Goal: Transaction & Acquisition: Purchase product/service

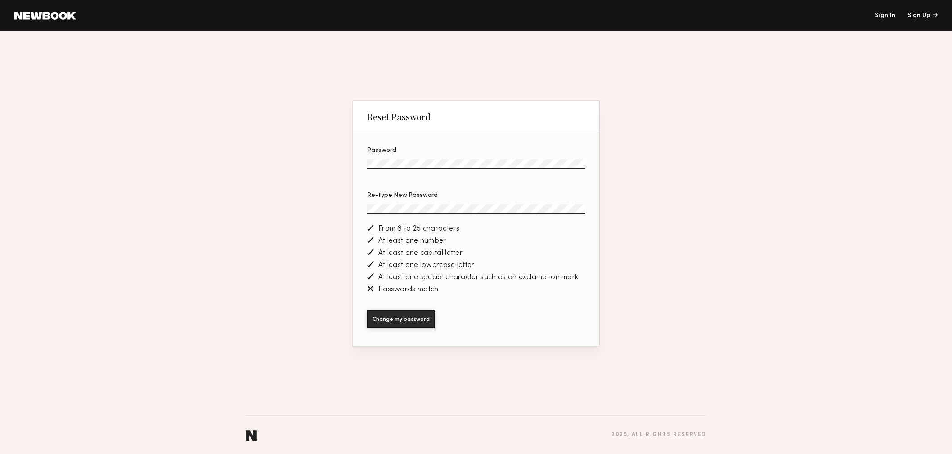
click at [398, 200] on label "Re-type New Password" at bounding box center [476, 207] width 218 height 31
click at [367, 310] on button "Change my password" at bounding box center [400, 319] width 67 height 18
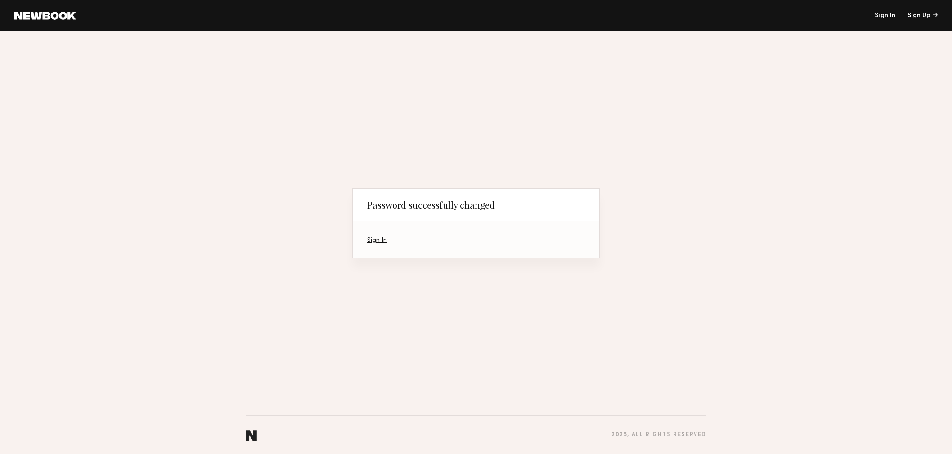
click at [380, 238] on link "Sign In" at bounding box center [377, 240] width 20 height 6
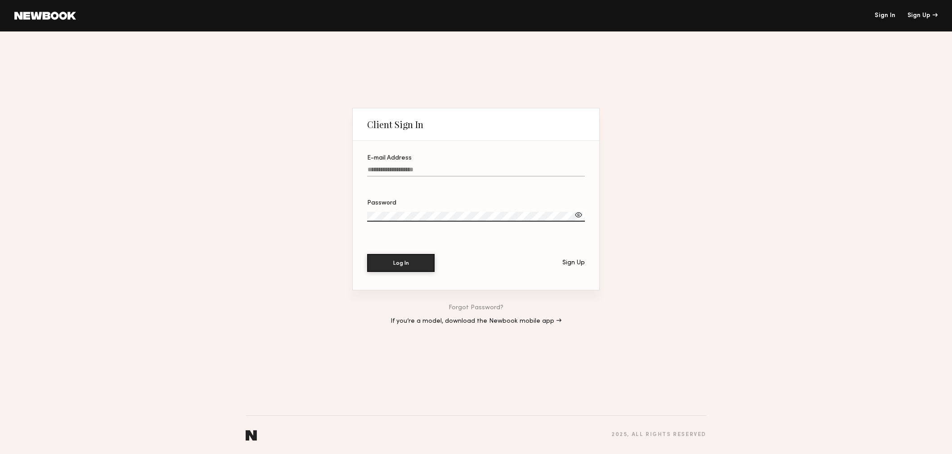
click at [417, 167] on input "E-mail Address" at bounding box center [476, 171] width 218 height 10
type input "**********"
click at [367, 254] on button "Log In" at bounding box center [400, 263] width 67 height 18
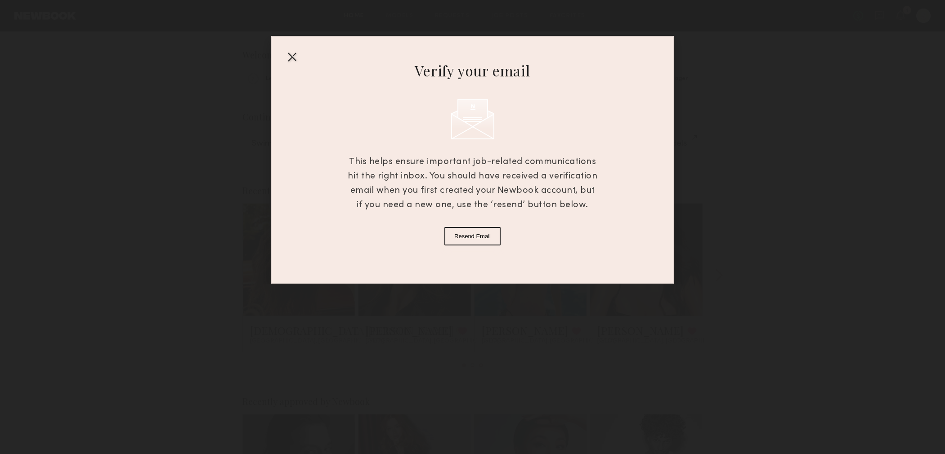
click at [292, 54] on div at bounding box center [292, 56] width 14 height 14
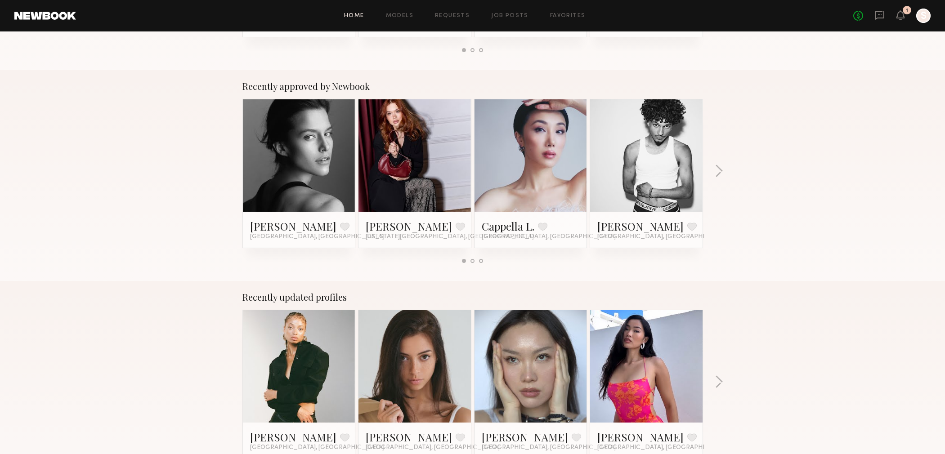
scroll to position [323, 0]
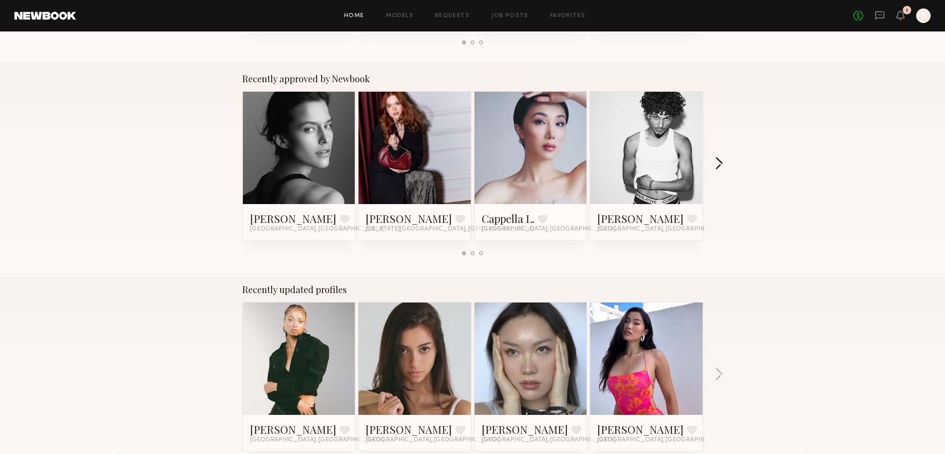
click at [721, 168] on button "button" at bounding box center [719, 164] width 9 height 15
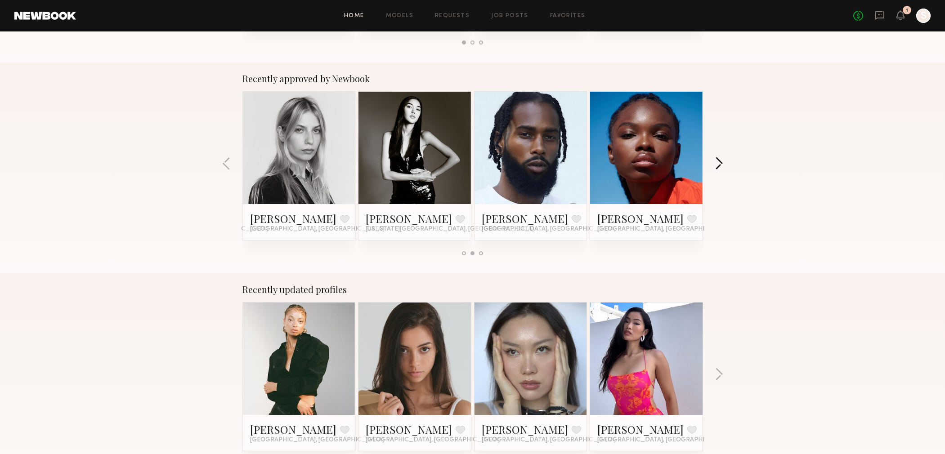
click at [721, 168] on button "button" at bounding box center [719, 164] width 9 height 15
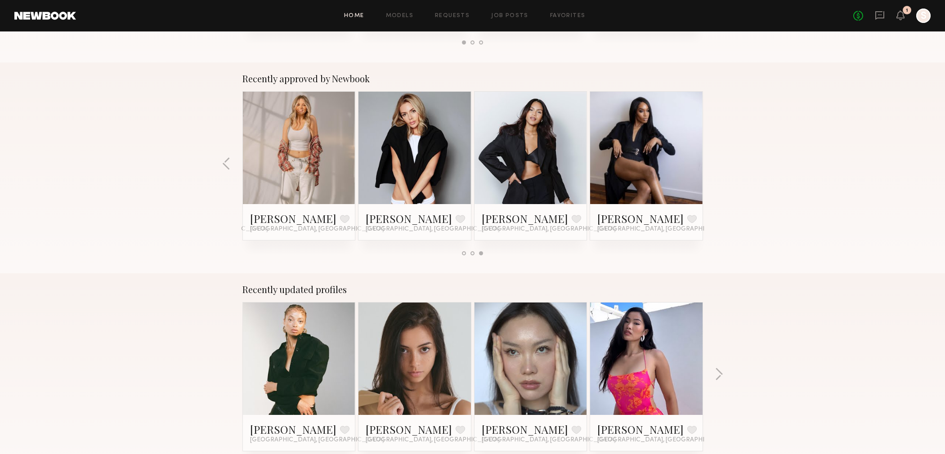
click at [721, 168] on div "Recently approved by Newbook Kim C. Favorite Los Angeles, CA Adelina Y. Favorit…" at bounding box center [472, 168] width 945 height 211
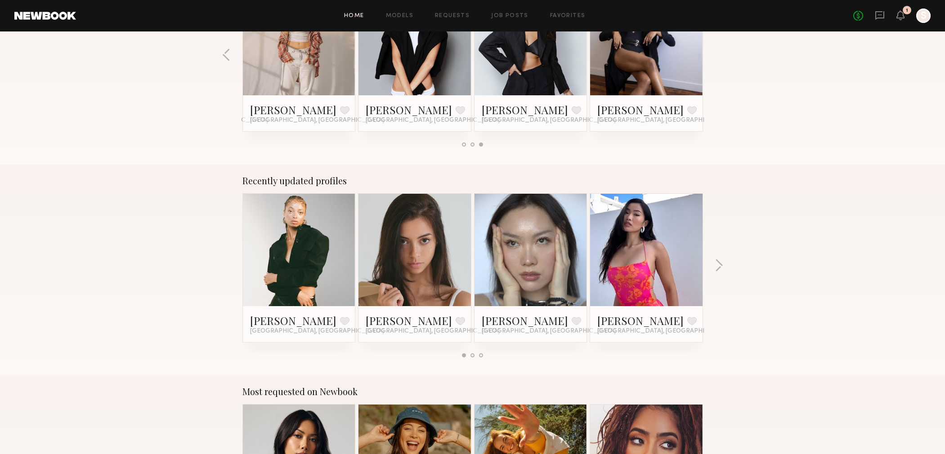
scroll to position [442, 0]
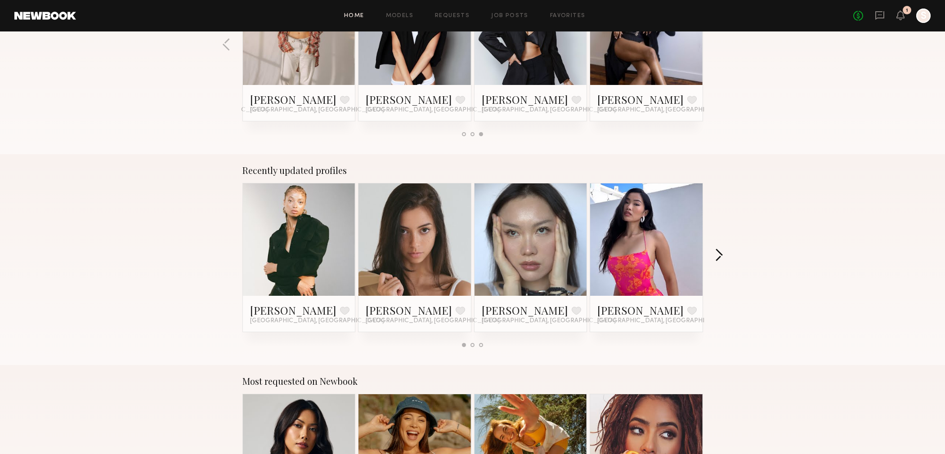
click at [717, 252] on button "button" at bounding box center [719, 256] width 9 height 15
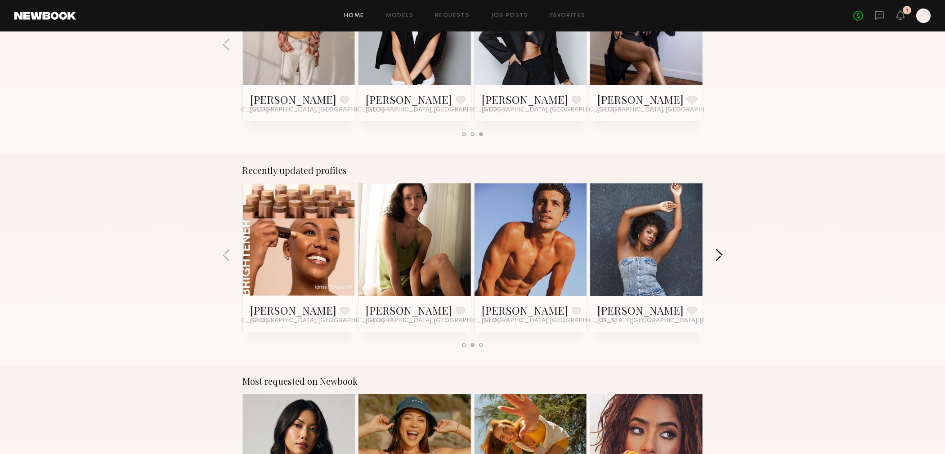
click at [717, 252] on button "button" at bounding box center [719, 256] width 9 height 15
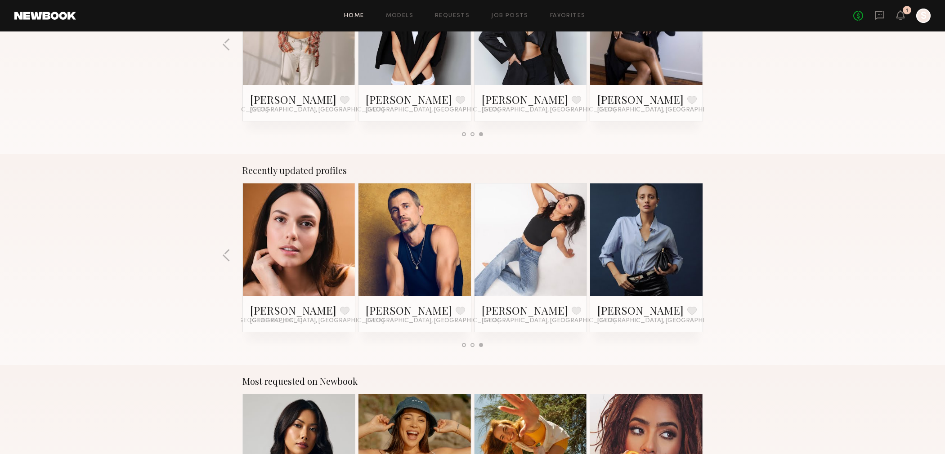
click at [717, 252] on div "Recently updated profiles Keela D. Favorite Los Angeles, CA Sarah K. Favorite C…" at bounding box center [472, 259] width 945 height 211
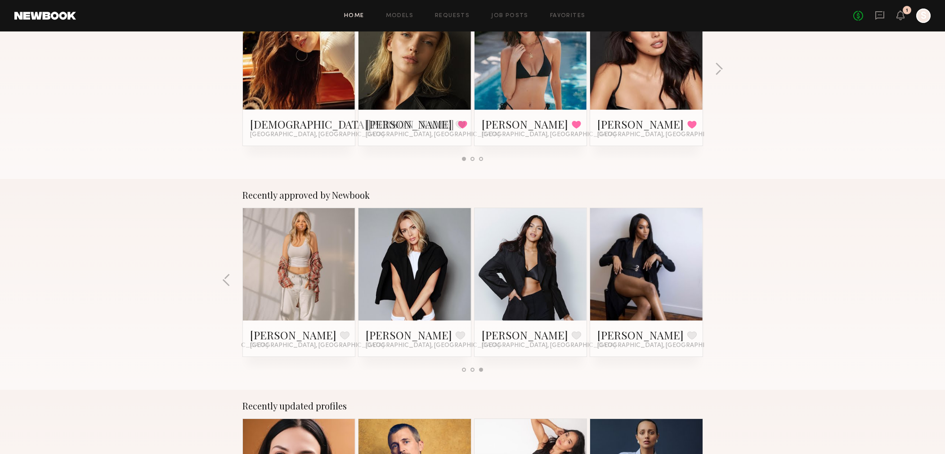
scroll to position [608, 0]
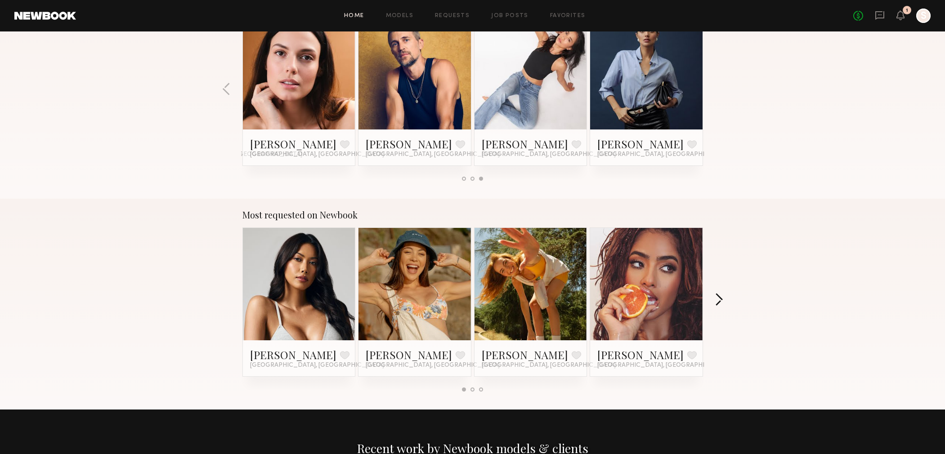
click at [716, 304] on button "button" at bounding box center [719, 300] width 9 height 15
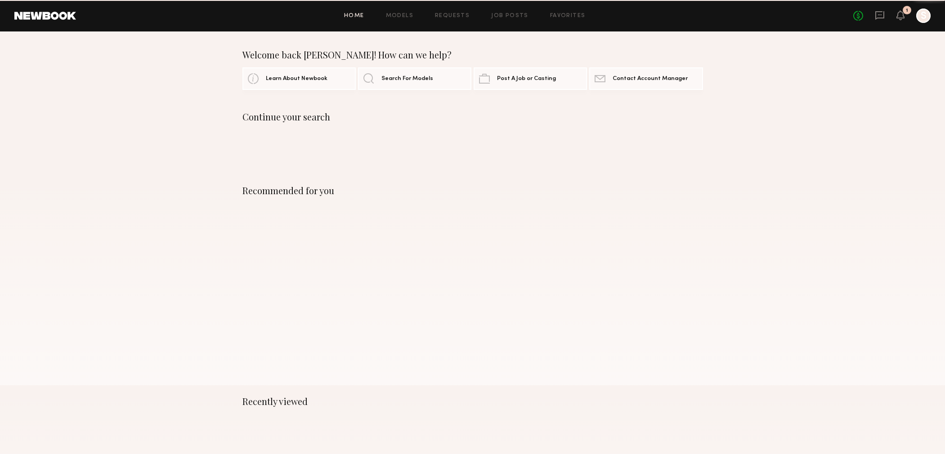
click at [448, 256] on div "Recommended for you" at bounding box center [472, 279] width 945 height 211
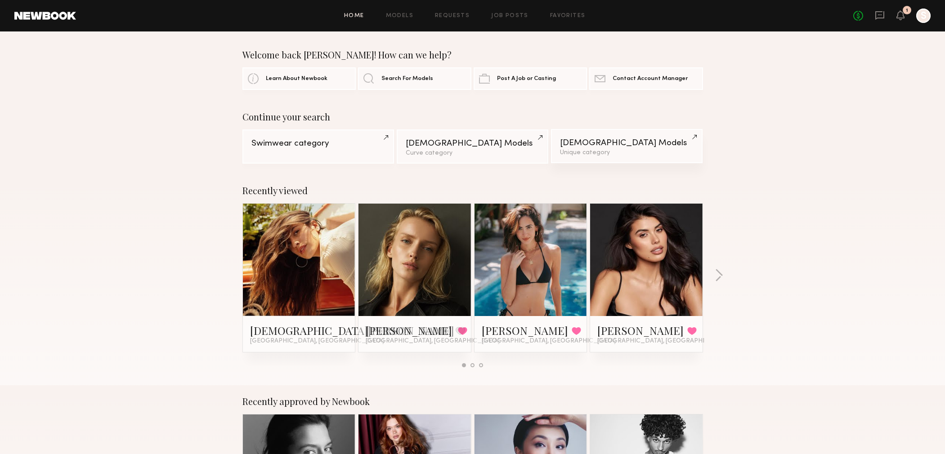
click at [615, 147] on link "Female Models Unique category" at bounding box center [627, 146] width 152 height 34
click at [406, 17] on link "Models" at bounding box center [399, 16] width 27 height 6
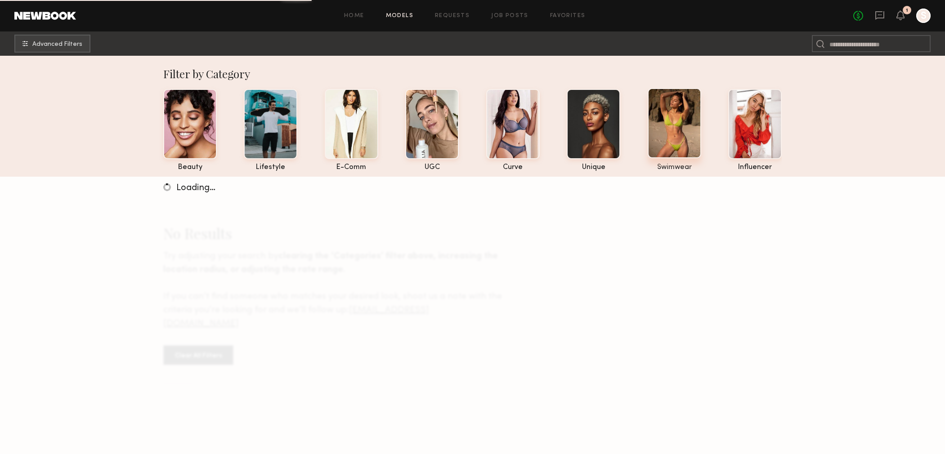
click at [681, 112] on div at bounding box center [675, 123] width 54 height 70
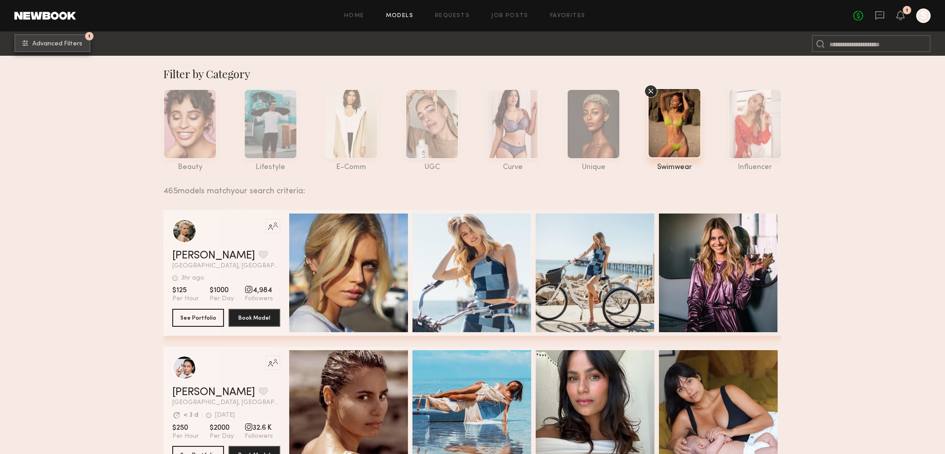
click at [39, 45] on span "Advanced Filters" at bounding box center [57, 44] width 50 height 6
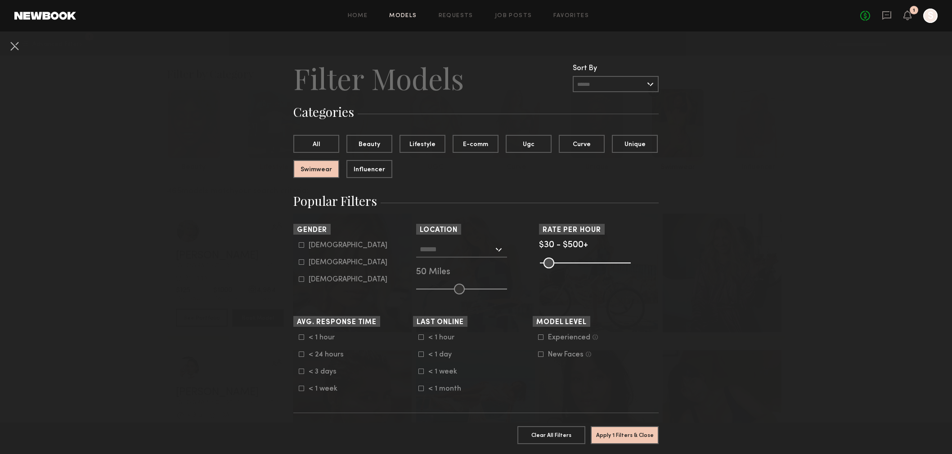
click at [308, 262] on div "[DEMOGRAPHIC_DATA]" at bounding box center [347, 262] width 79 height 5
type input "**"
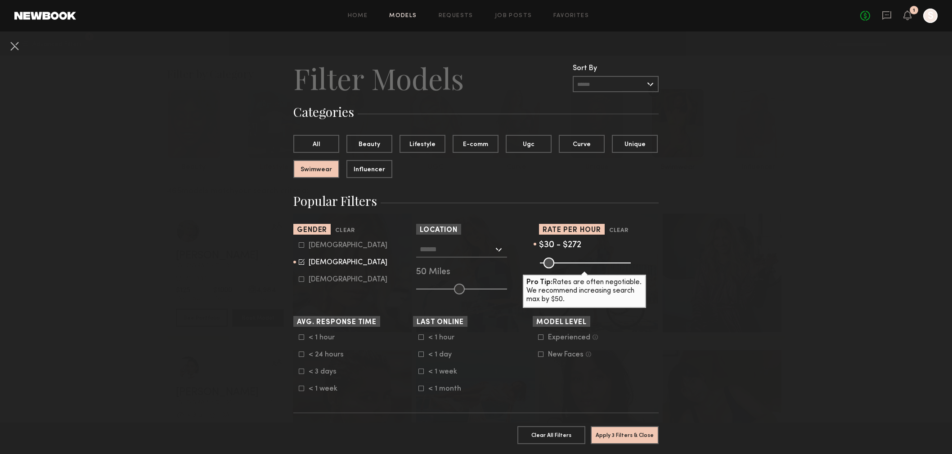
drag, startPoint x: 621, startPoint y: 265, endPoint x: 583, endPoint y: 264, distance: 38.7
type input "***"
click at [583, 264] on input "range" at bounding box center [585, 263] width 91 height 11
click at [610, 435] on button "Apply 3 Filters & Close" at bounding box center [624, 435] width 68 height 18
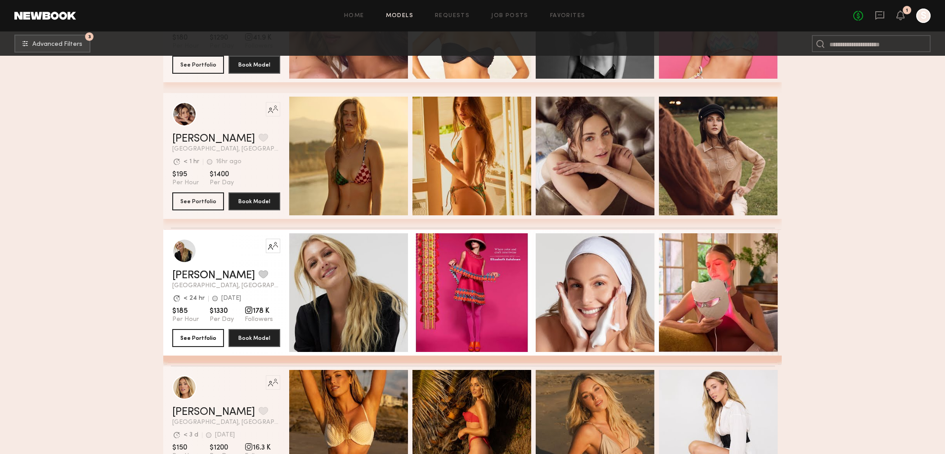
scroll to position [10643, 0]
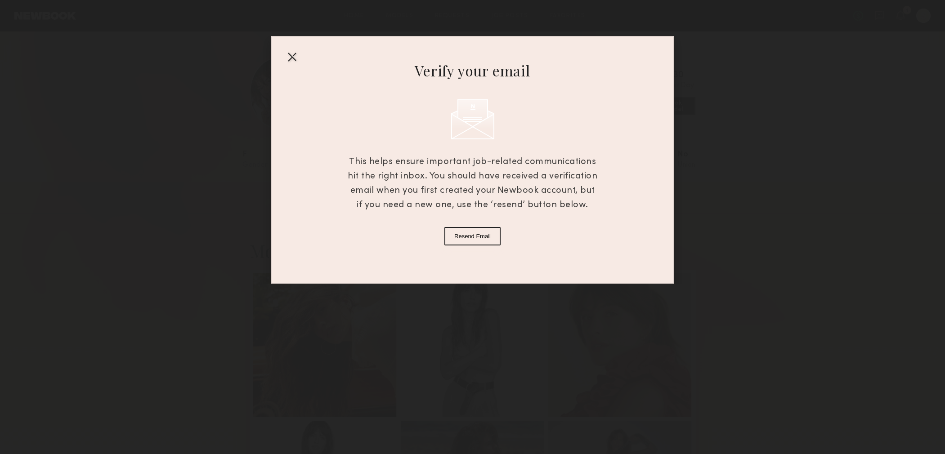
click at [295, 58] on div at bounding box center [292, 56] width 14 height 14
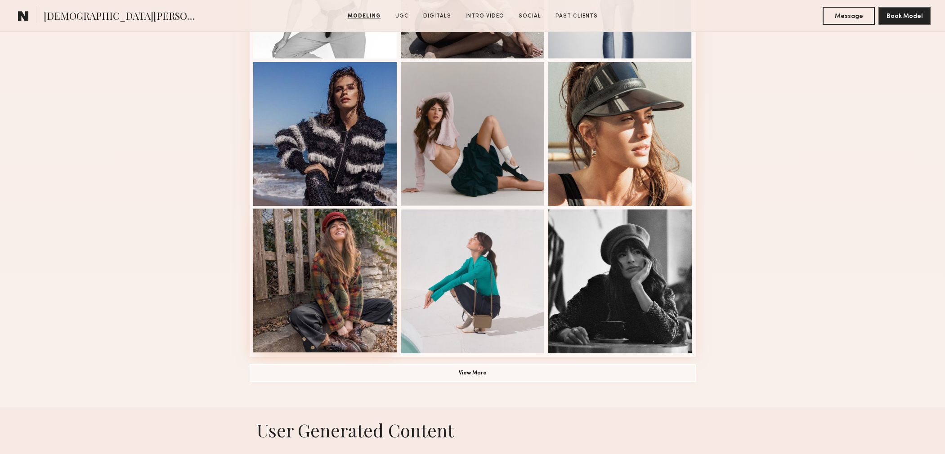
scroll to position [526, 0]
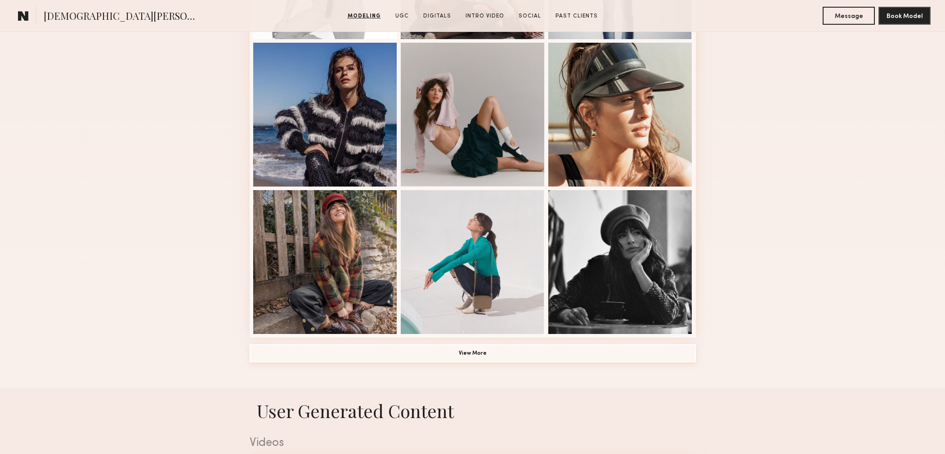
click at [479, 348] on button "View More" at bounding box center [473, 353] width 446 height 18
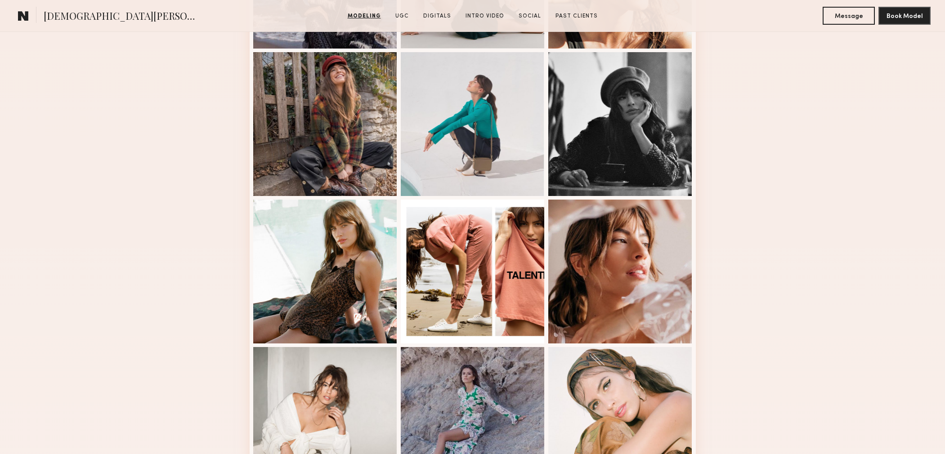
scroll to position [794, 0]
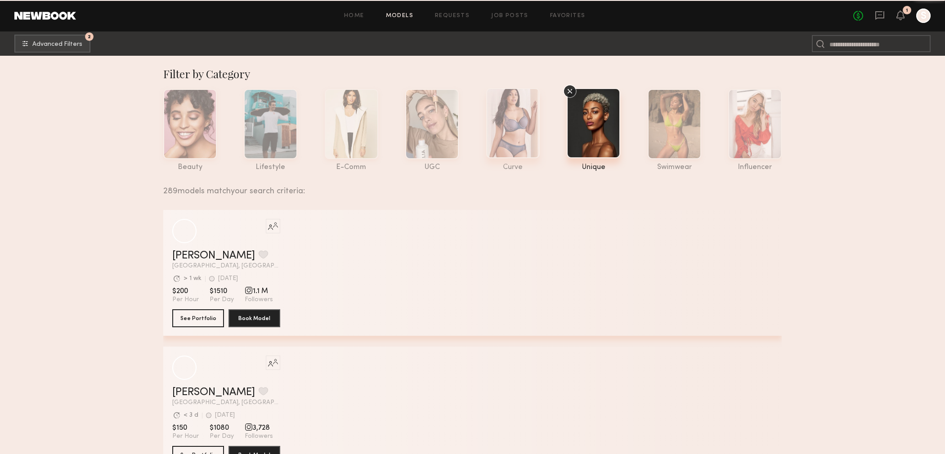
click at [520, 114] on div at bounding box center [513, 123] width 54 height 70
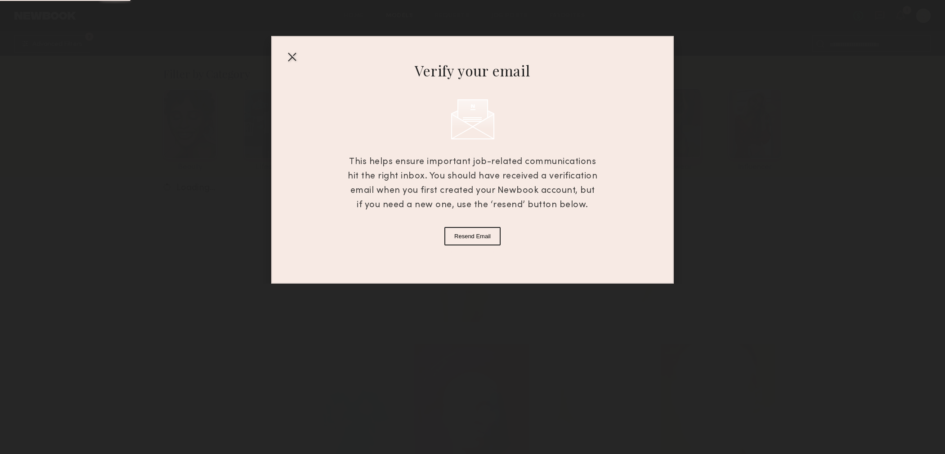
click at [675, 109] on div at bounding box center [472, 227] width 945 height 454
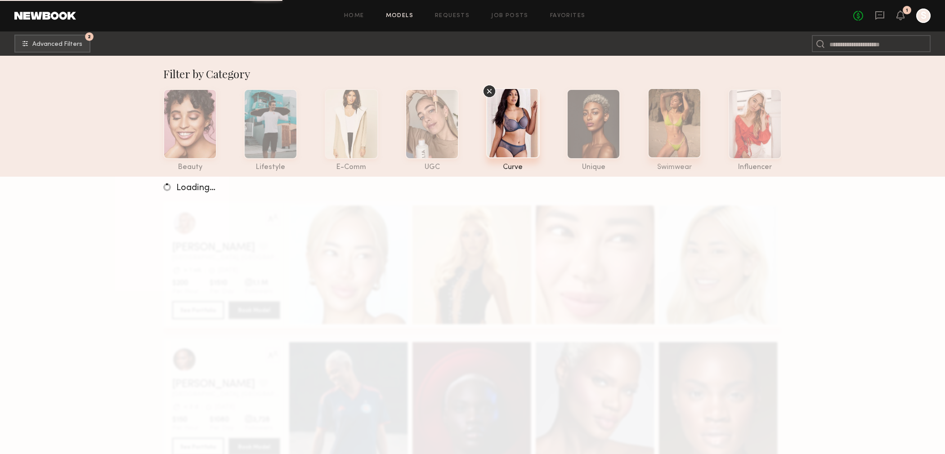
click at [678, 122] on div at bounding box center [675, 123] width 54 height 70
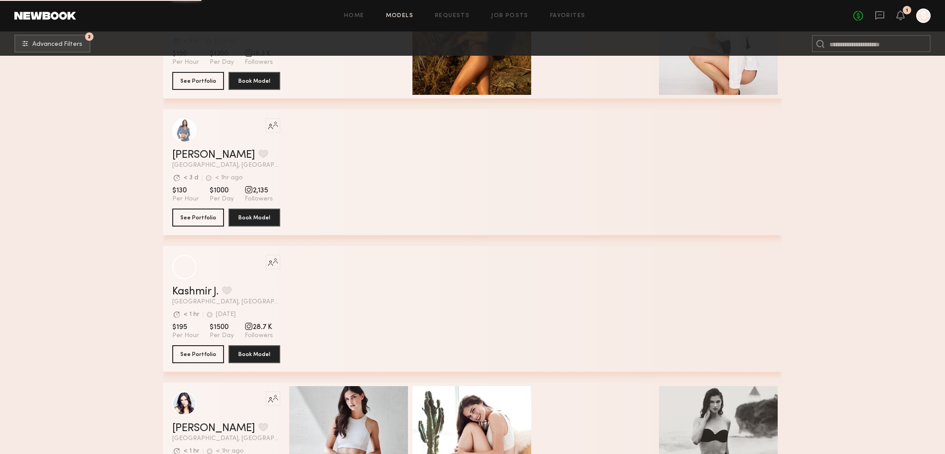
scroll to position [11262, 0]
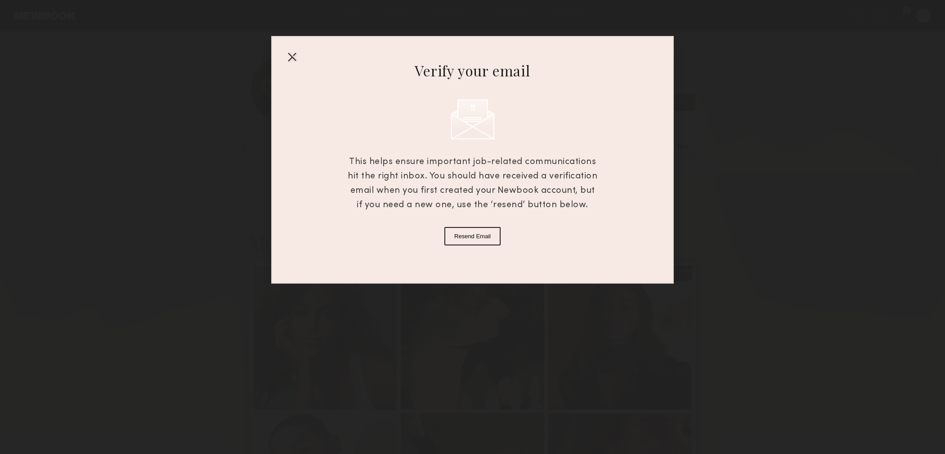
click at [296, 59] on div at bounding box center [292, 56] width 14 height 14
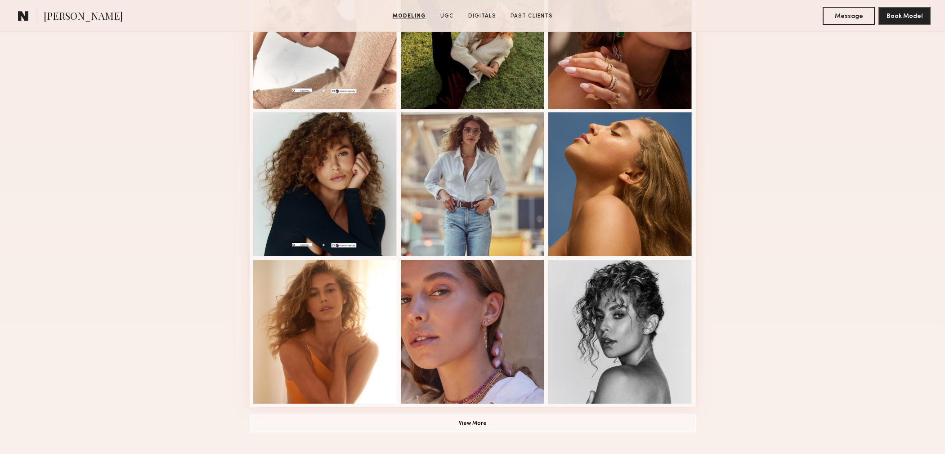
scroll to position [449, 0]
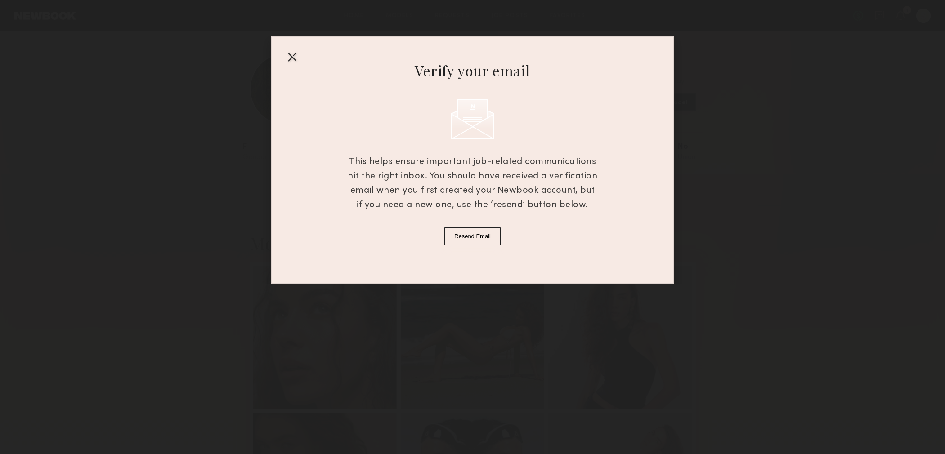
click at [286, 57] on div at bounding box center [292, 56] width 14 height 14
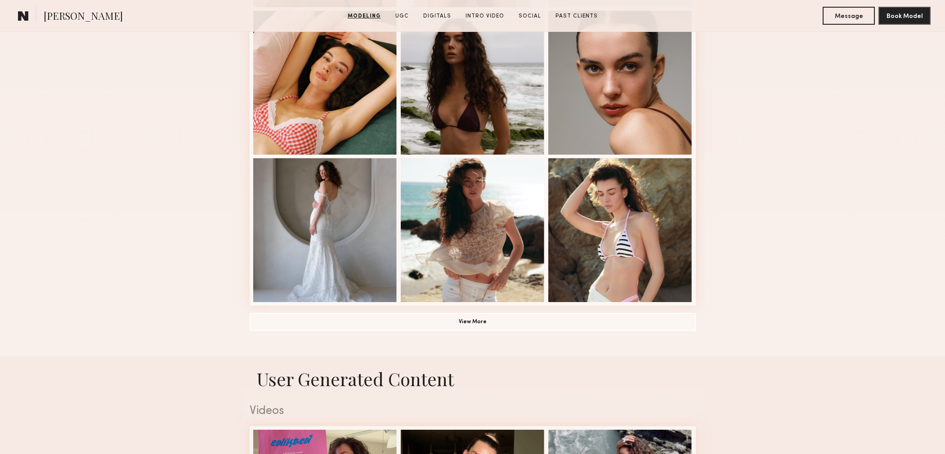
scroll to position [853, 0]
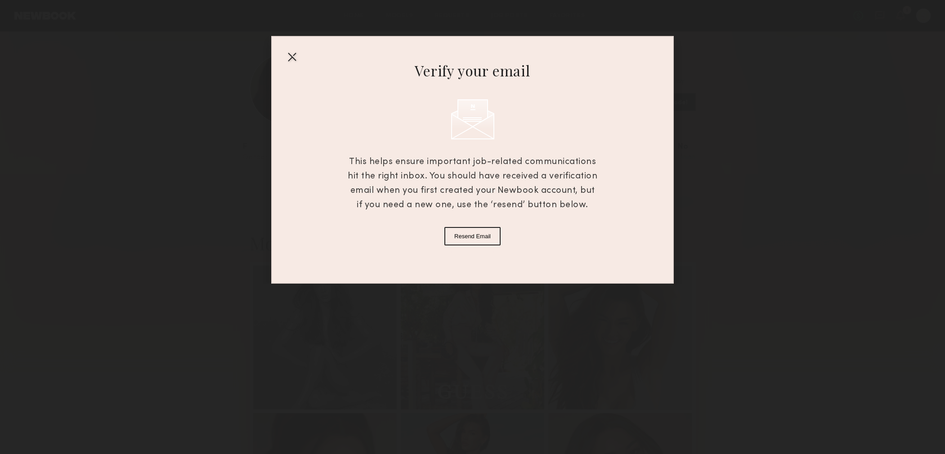
click at [291, 56] on div at bounding box center [292, 56] width 14 height 14
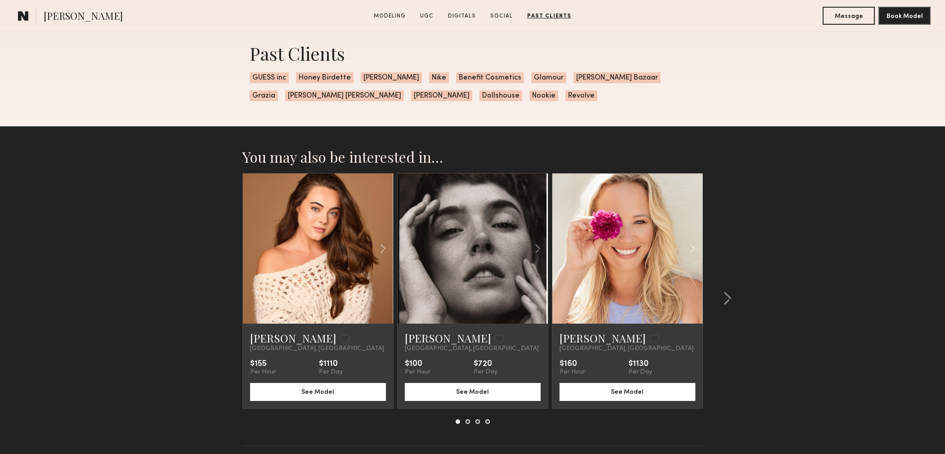
scroll to position [2308, 0]
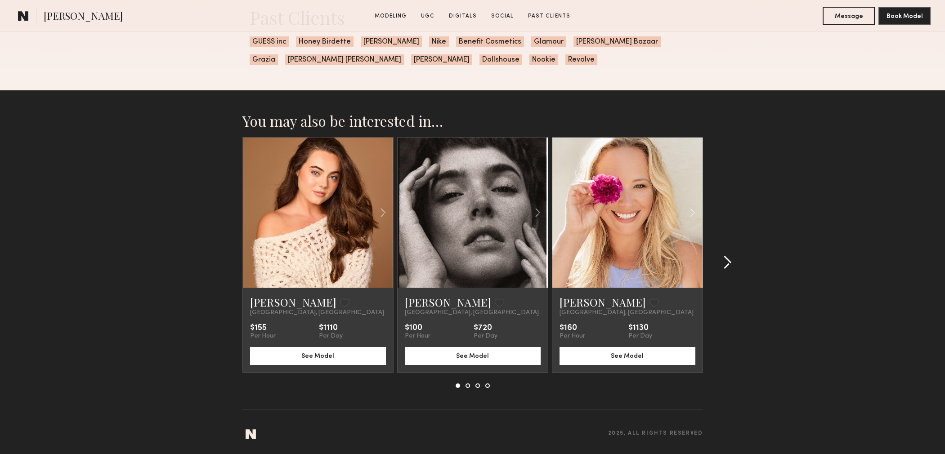
click at [729, 259] on common-icon at bounding box center [727, 262] width 9 height 14
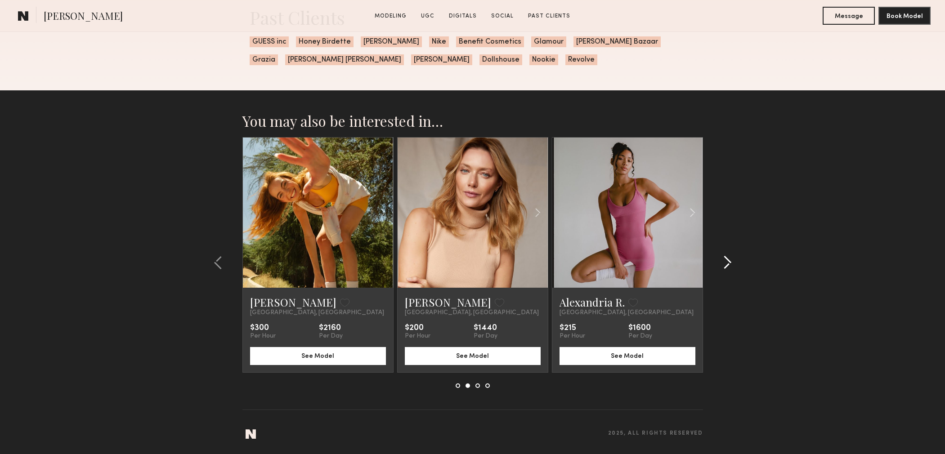
click at [729, 259] on common-icon at bounding box center [727, 262] width 9 height 14
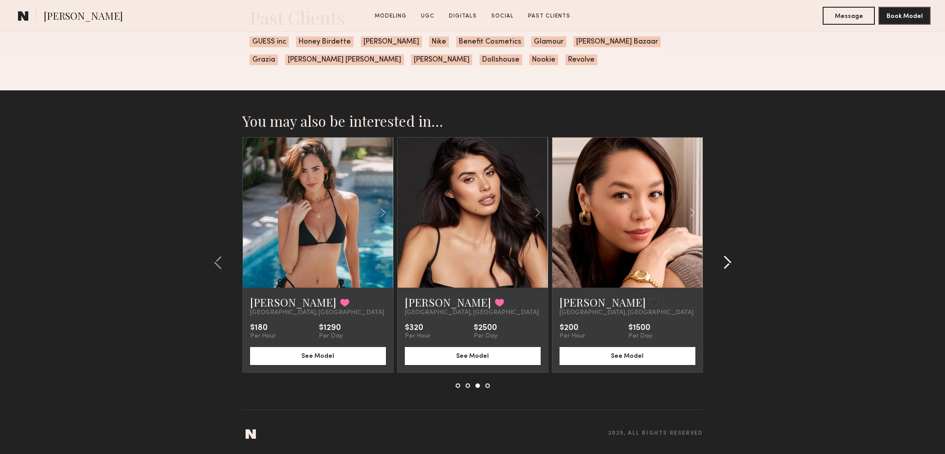
click at [724, 260] on common-icon at bounding box center [727, 262] width 9 height 14
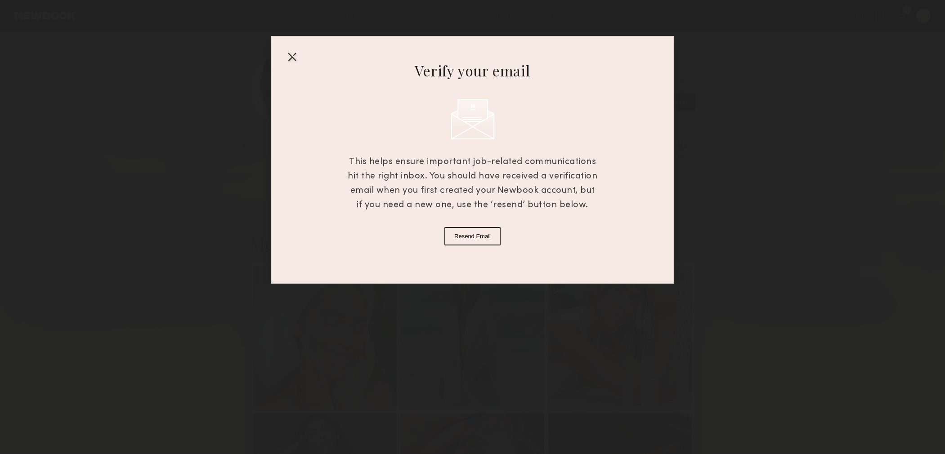
click at [291, 58] on div at bounding box center [292, 56] width 14 height 14
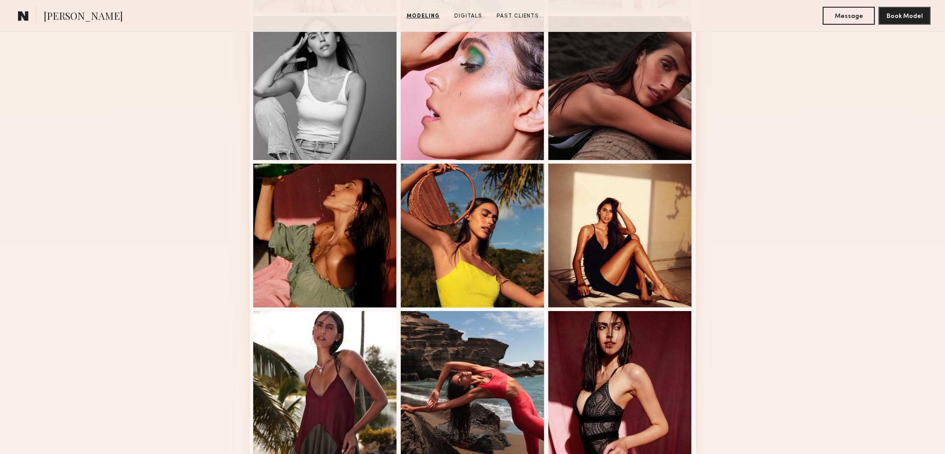
scroll to position [478, 0]
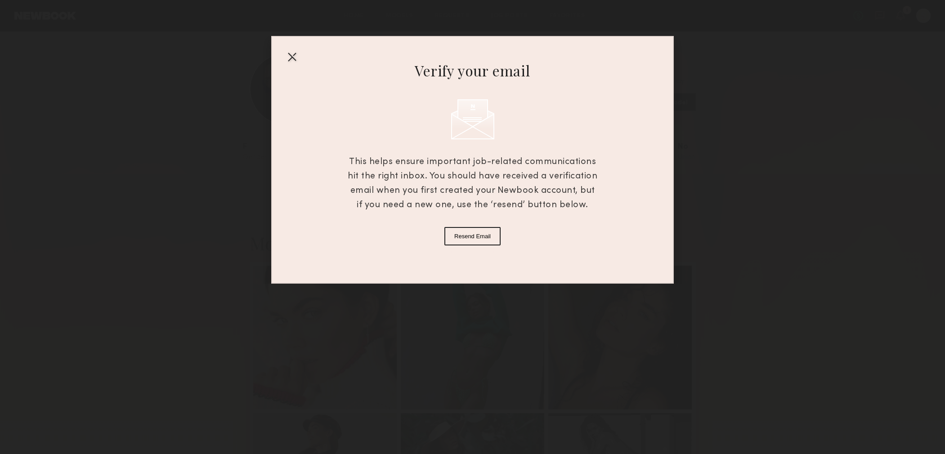
click at [295, 58] on div at bounding box center [292, 56] width 14 height 14
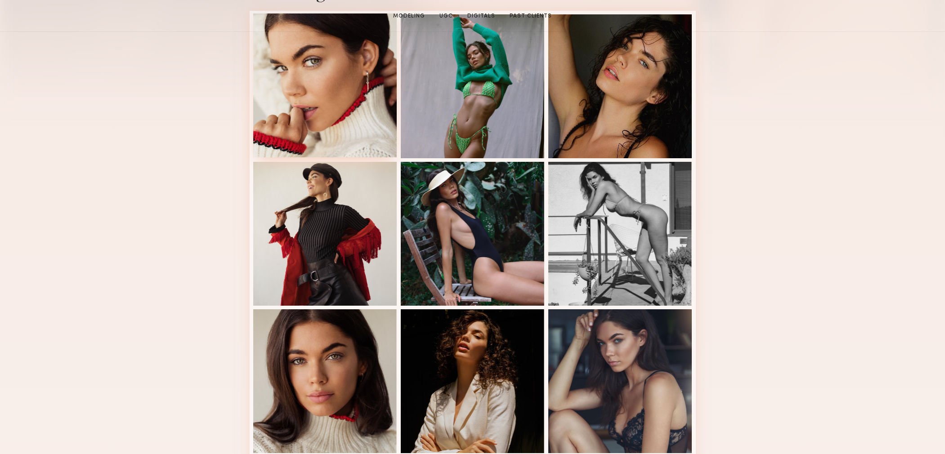
scroll to position [514, 0]
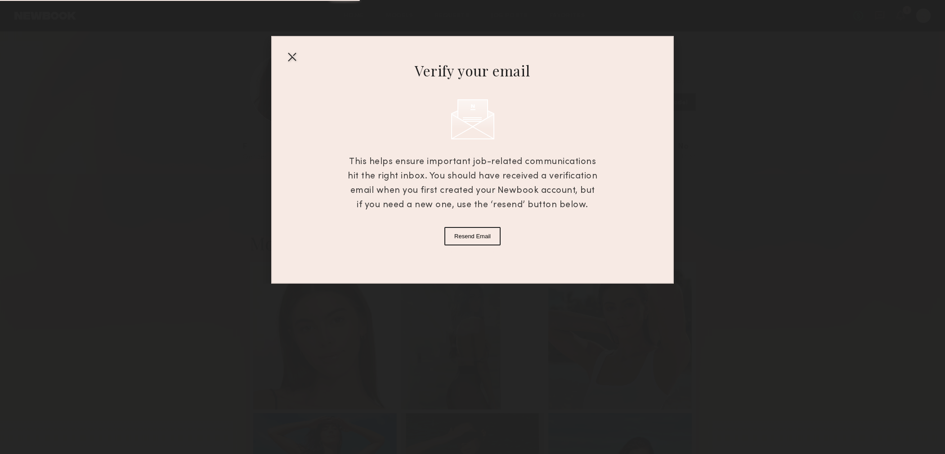
click at [282, 57] on div "Verify your email This helps ensure important job-related communications hit th…" at bounding box center [472, 160] width 402 height 248
click at [290, 57] on div at bounding box center [292, 56] width 14 height 14
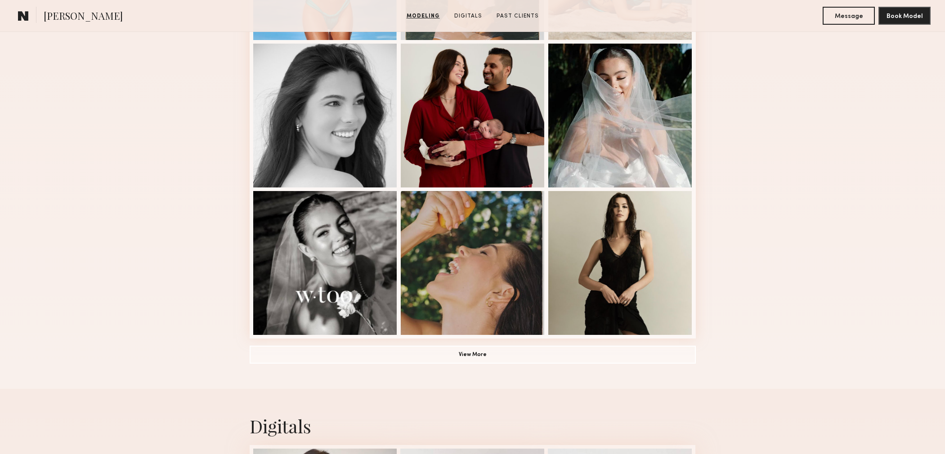
scroll to position [880, 0]
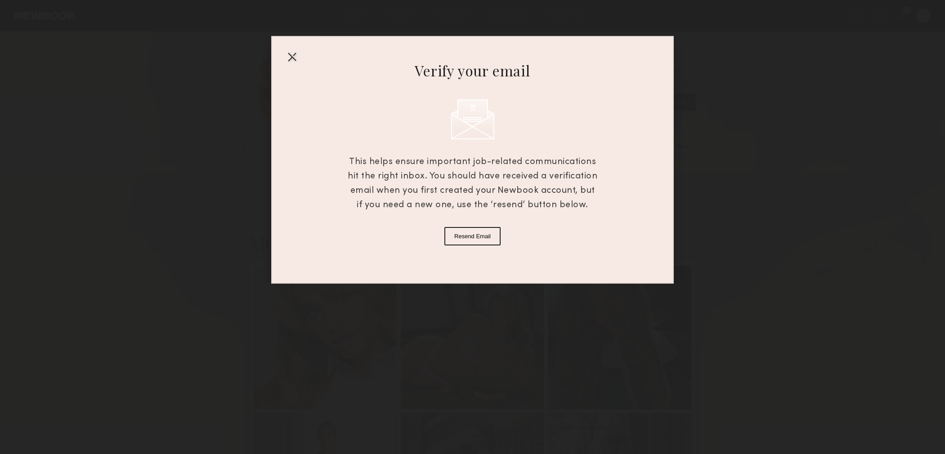
click at [291, 60] on div at bounding box center [292, 56] width 14 height 14
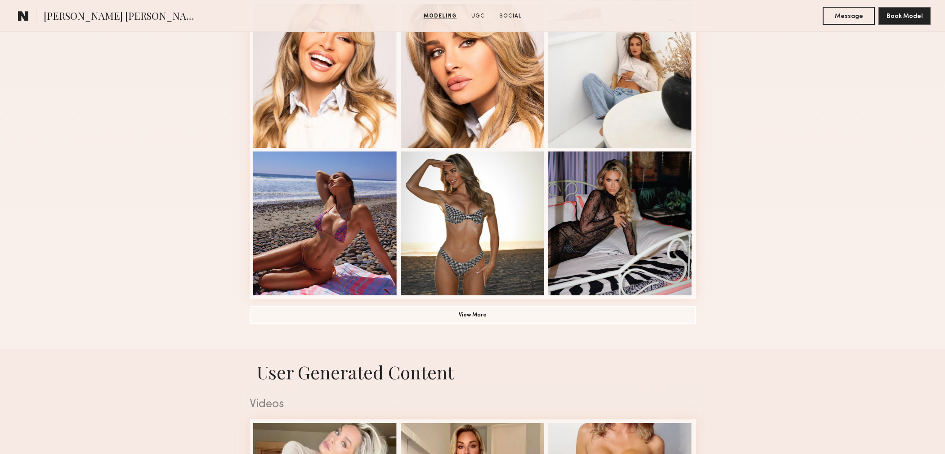
scroll to position [568, 0]
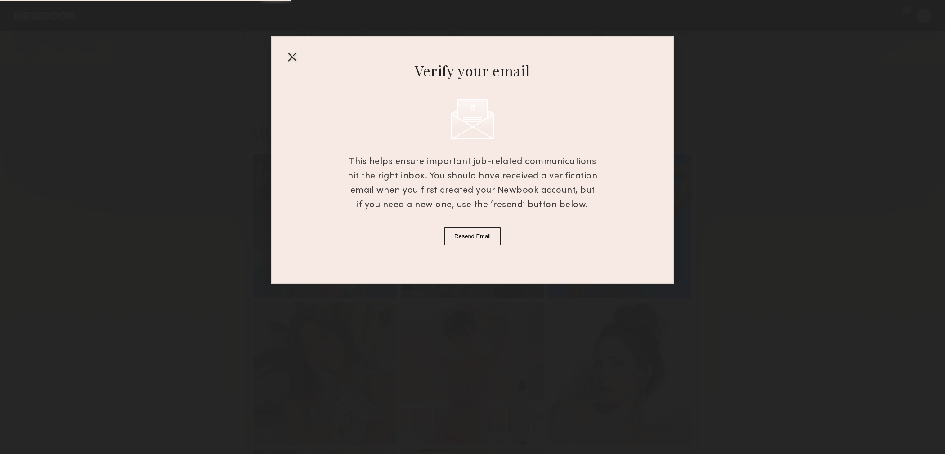
scroll to position [116, 0]
click at [293, 58] on div at bounding box center [292, 56] width 14 height 14
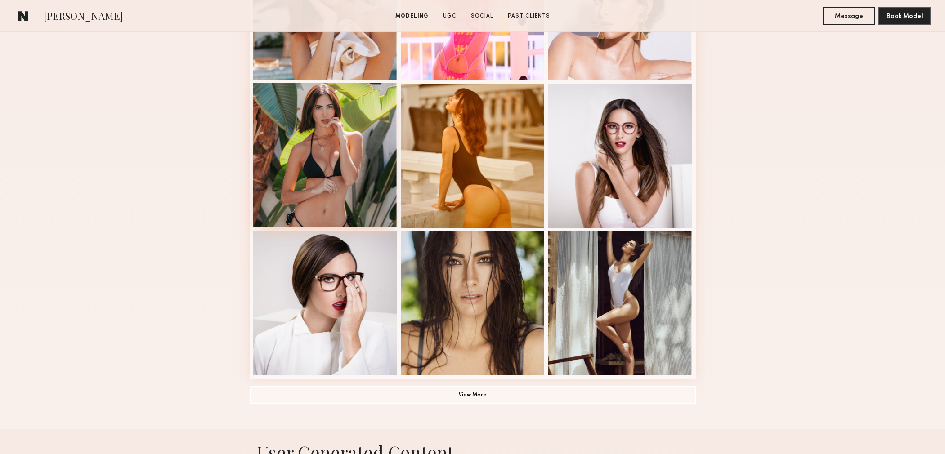
scroll to position [478, 0]
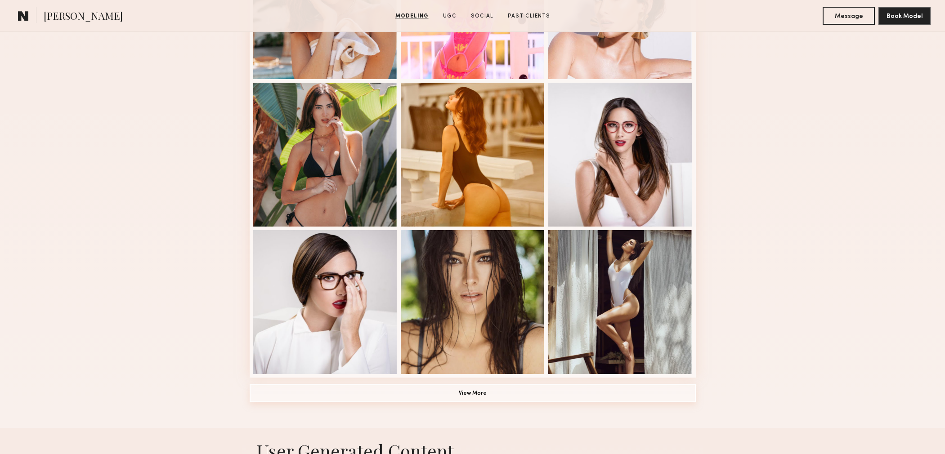
click at [463, 394] on button "View More" at bounding box center [473, 393] width 446 height 18
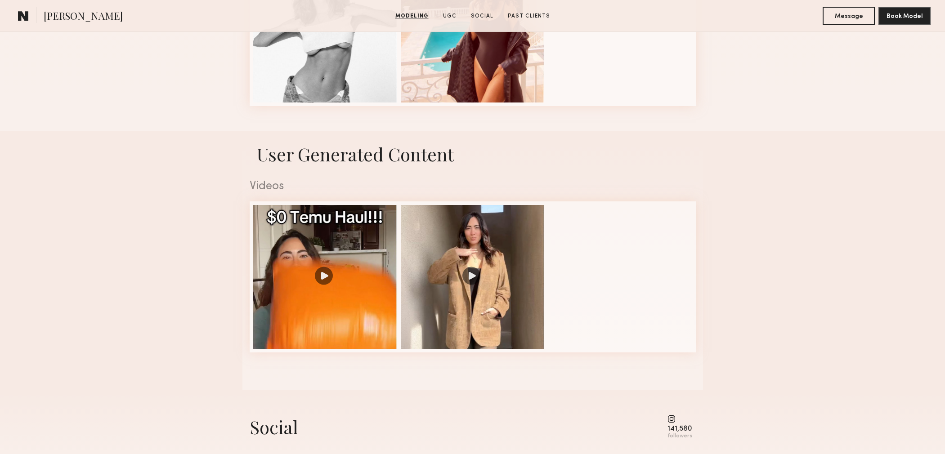
scroll to position [1364, 0]
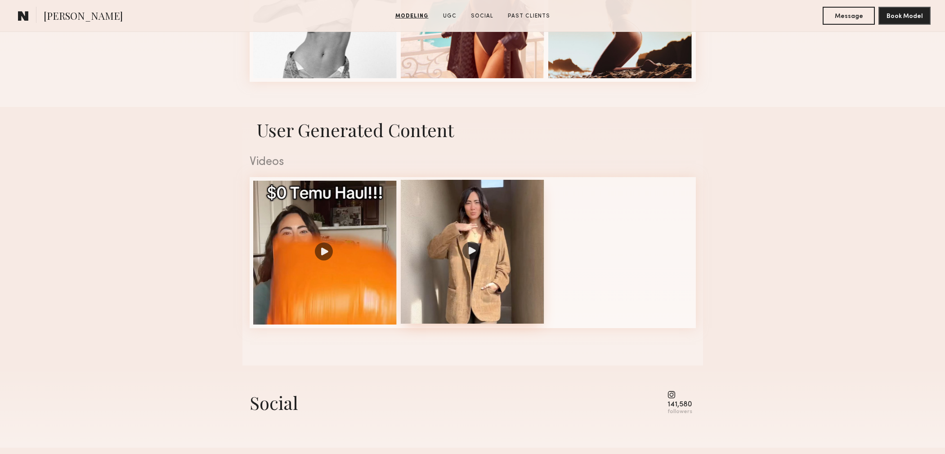
click at [468, 252] on div at bounding box center [473, 252] width 144 height 144
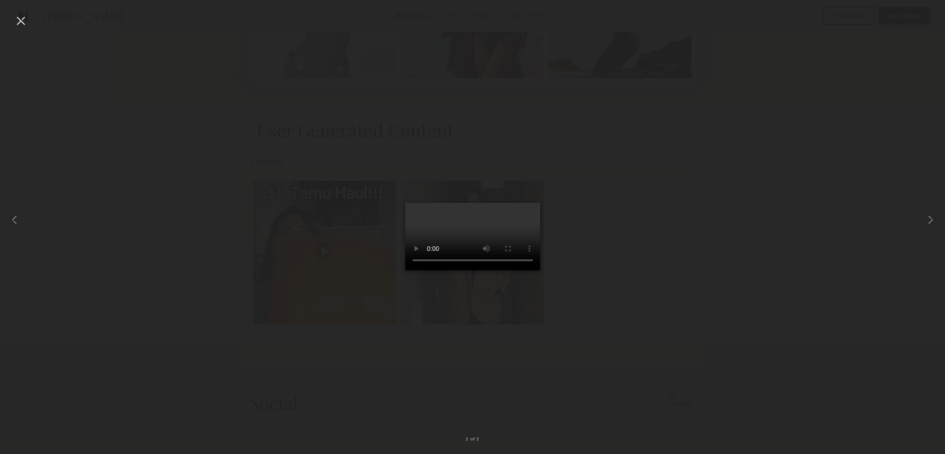
click at [20, 21] on div at bounding box center [20, 20] width 14 height 14
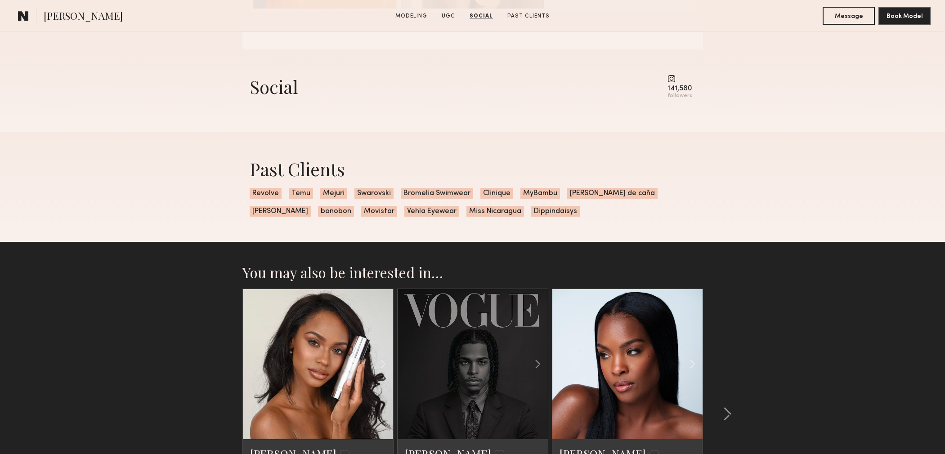
scroll to position [1832, 0]
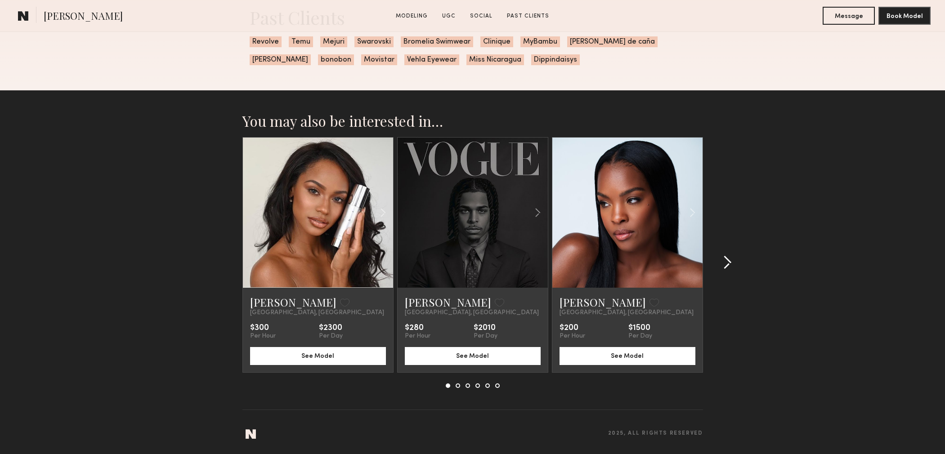
click at [731, 268] on common-icon at bounding box center [727, 262] width 9 height 14
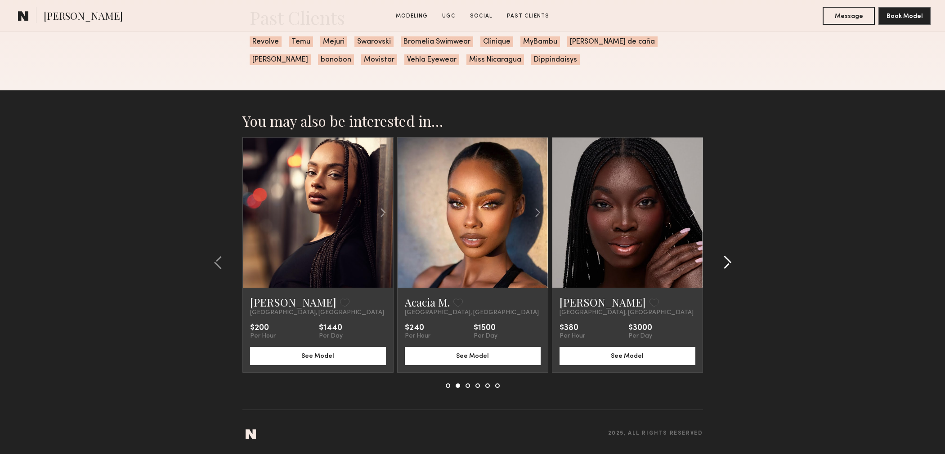
click at [731, 268] on common-icon at bounding box center [727, 262] width 9 height 14
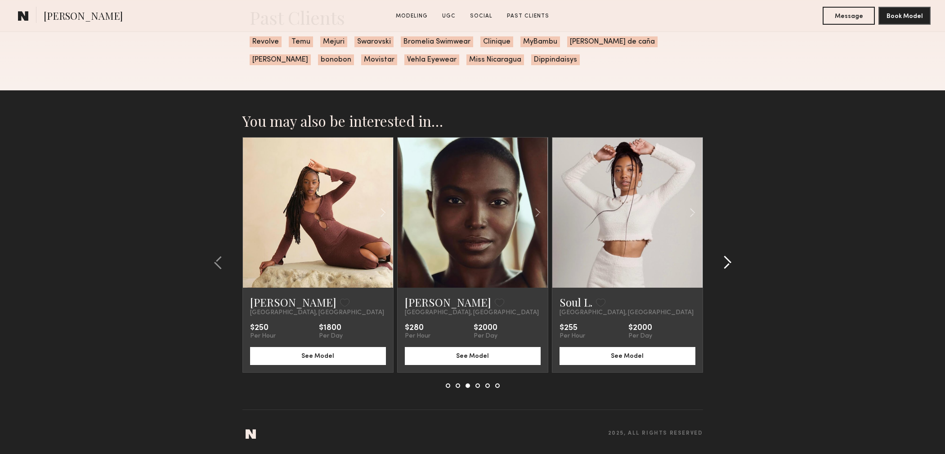
click at [730, 267] on common-icon at bounding box center [727, 262] width 9 height 14
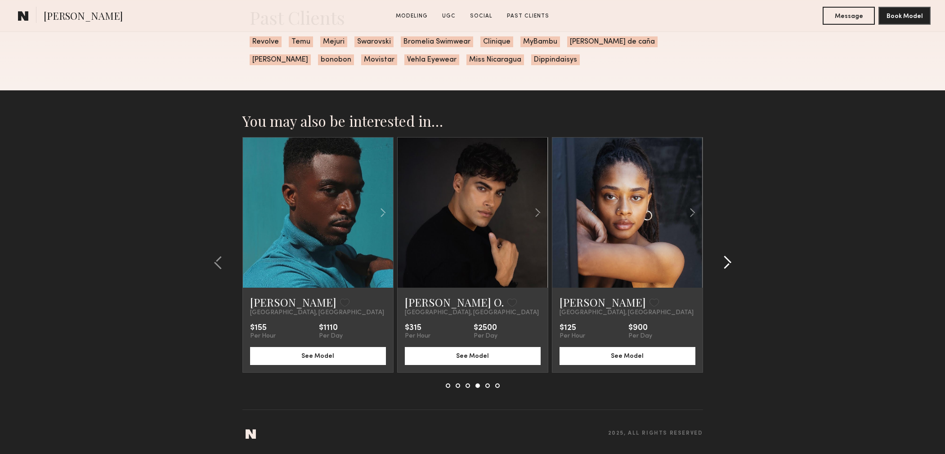
click at [730, 267] on common-icon at bounding box center [727, 262] width 9 height 14
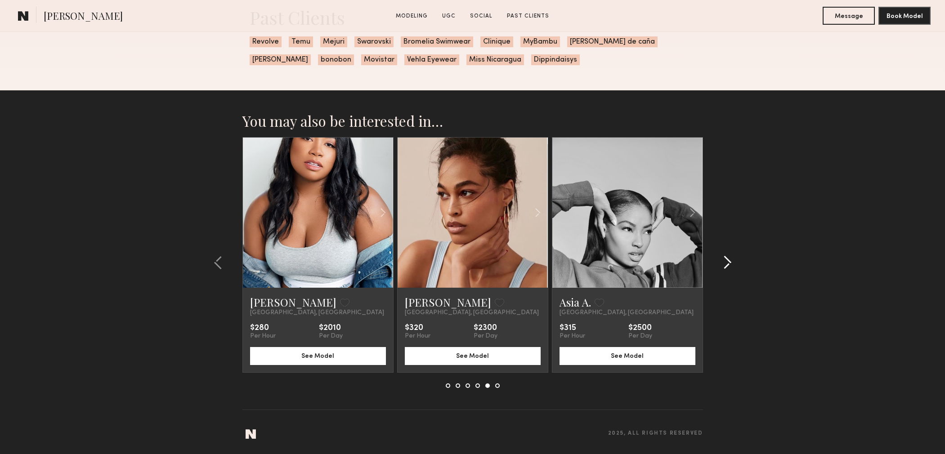
click at [730, 267] on common-icon at bounding box center [727, 262] width 9 height 14
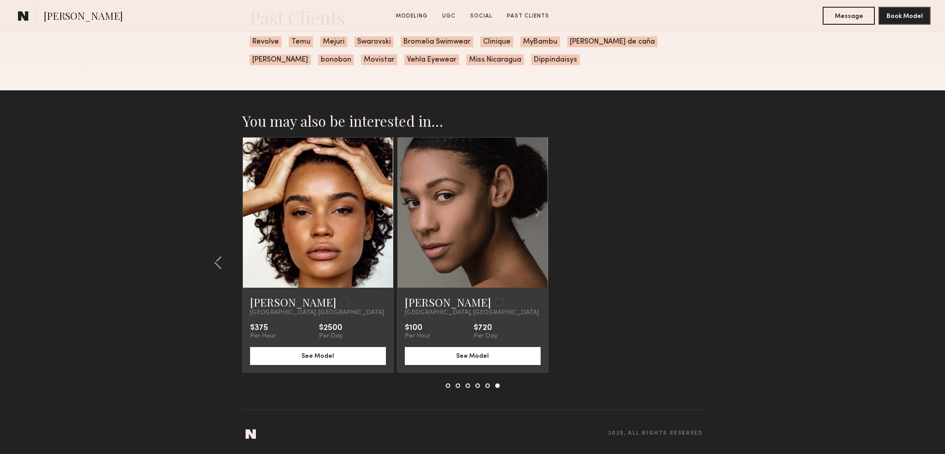
click at [730, 267] on section "You may also be interested in… Alie D. Favorite Los Angeles, CA $300 Per Hour $…" at bounding box center [472, 272] width 945 height 364
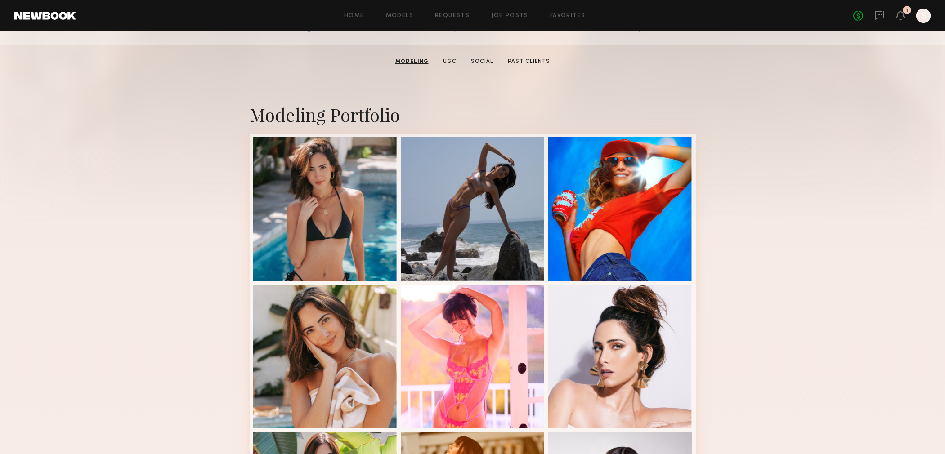
scroll to position [0, 0]
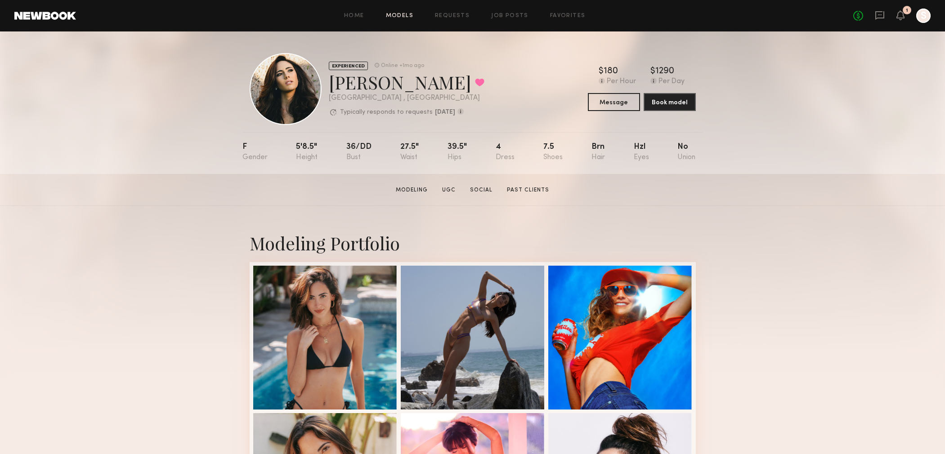
click at [397, 18] on link "Models" at bounding box center [399, 16] width 27 height 6
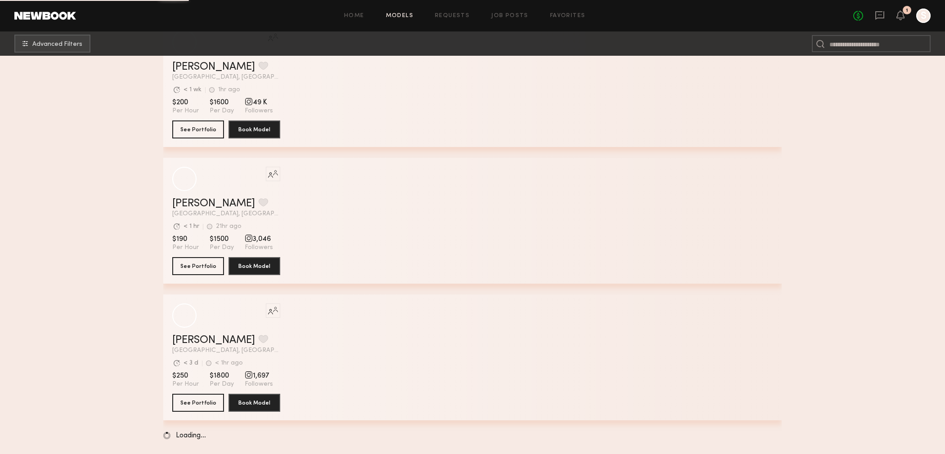
scroll to position [3013, 0]
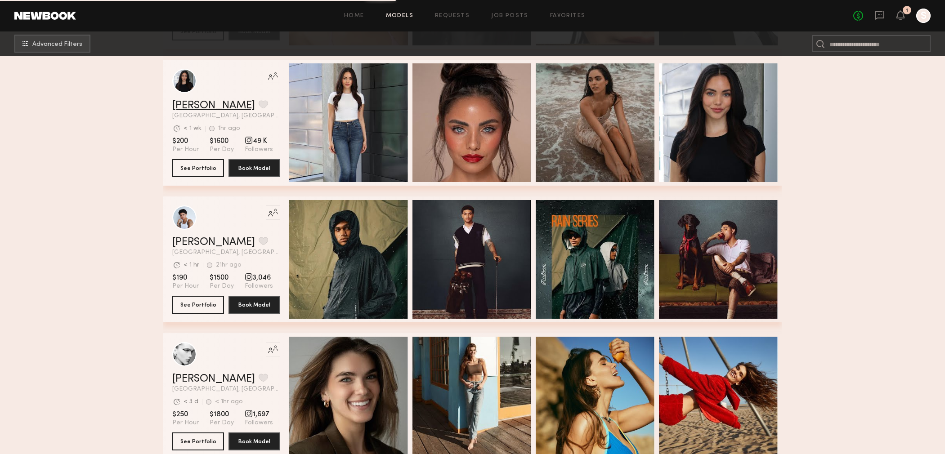
click at [192, 108] on link "Haley A." at bounding box center [213, 105] width 83 height 11
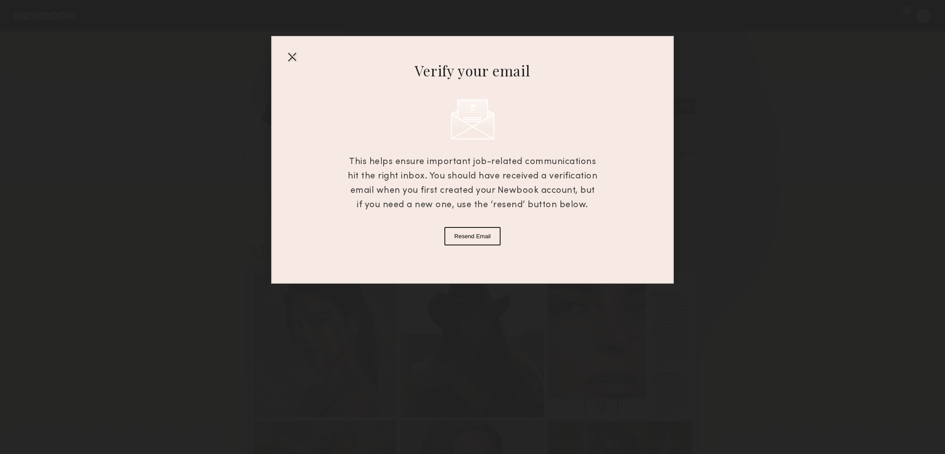
click at [295, 59] on div at bounding box center [292, 56] width 14 height 14
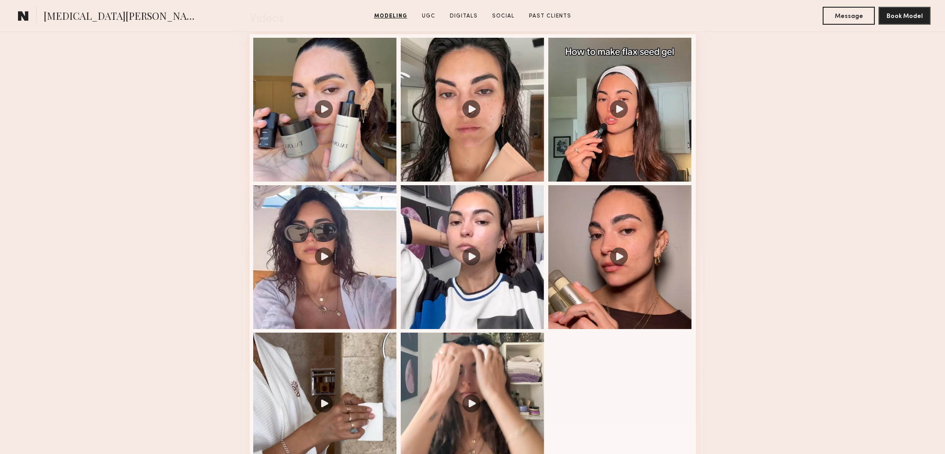
scroll to position [952, 0]
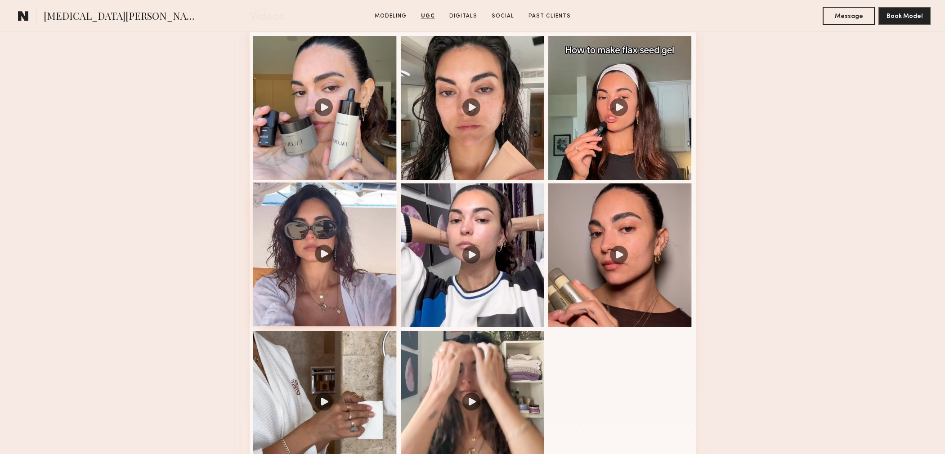
click at [323, 246] on div at bounding box center [325, 255] width 144 height 144
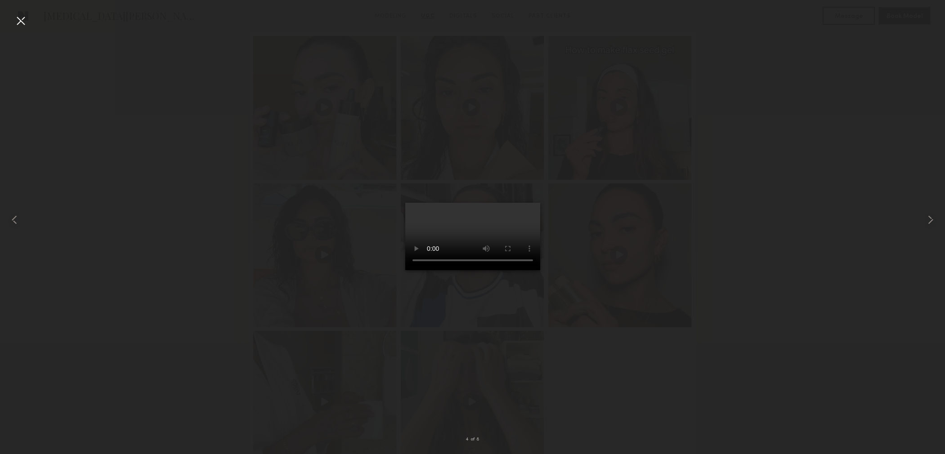
click at [25, 21] on div at bounding box center [20, 20] width 14 height 14
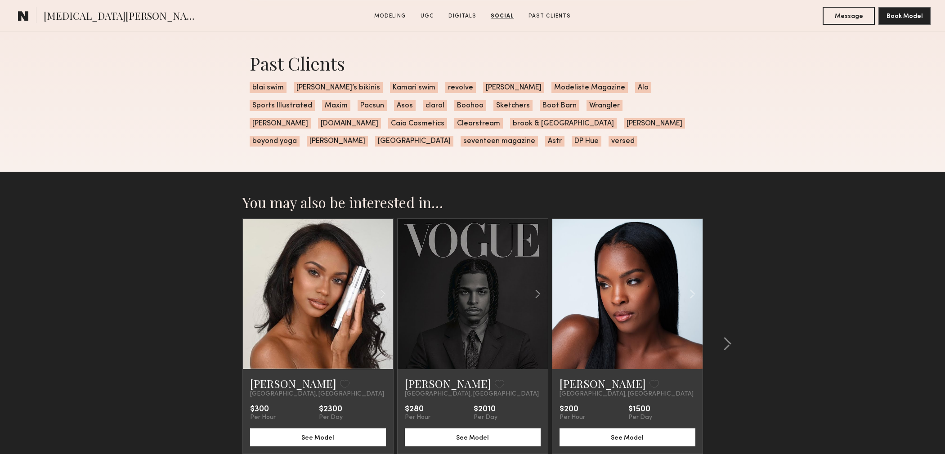
scroll to position [2247, 0]
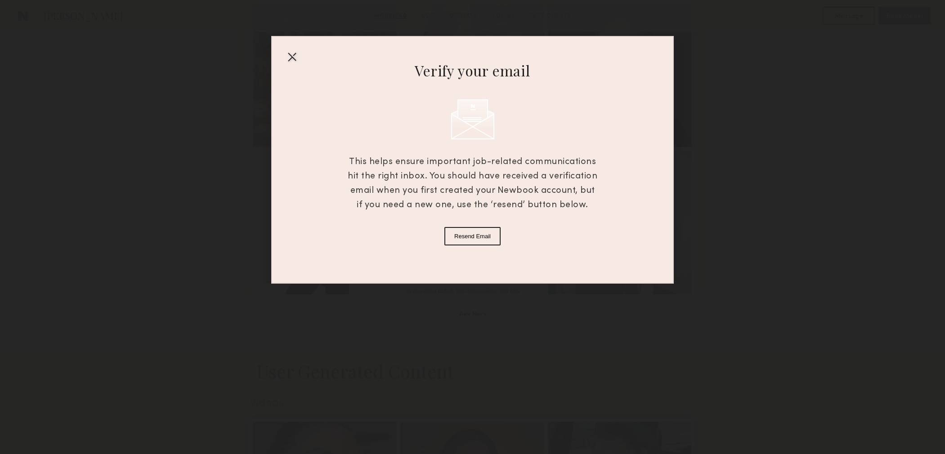
scroll to position [549, 0]
click at [295, 55] on div at bounding box center [292, 56] width 14 height 14
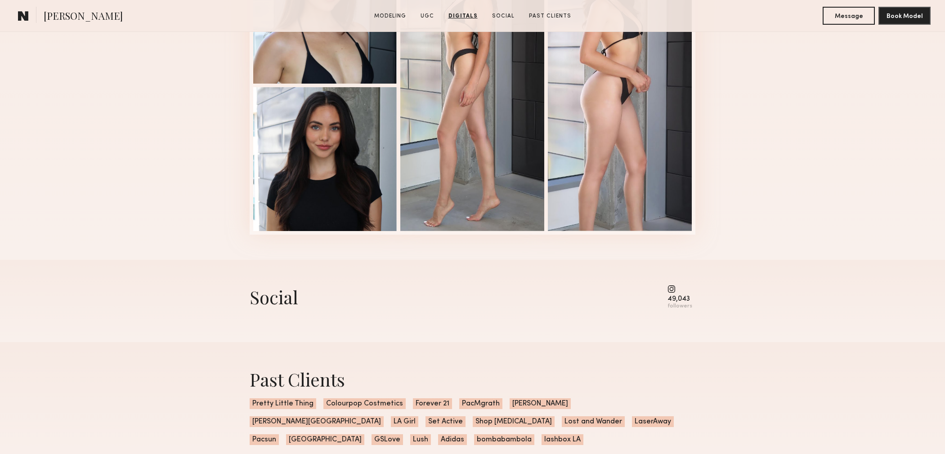
scroll to position [1665, 0]
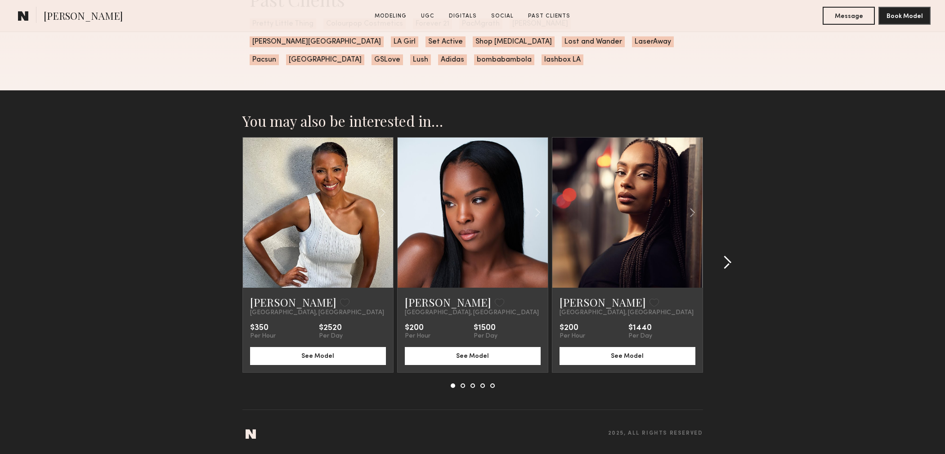
click at [731, 261] on div at bounding box center [724, 262] width 43 height 251
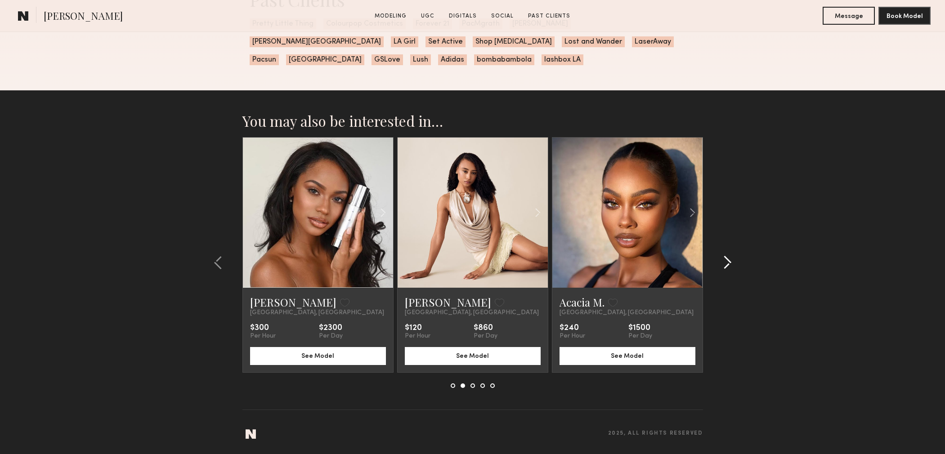
click at [731, 261] on div at bounding box center [724, 262] width 43 height 251
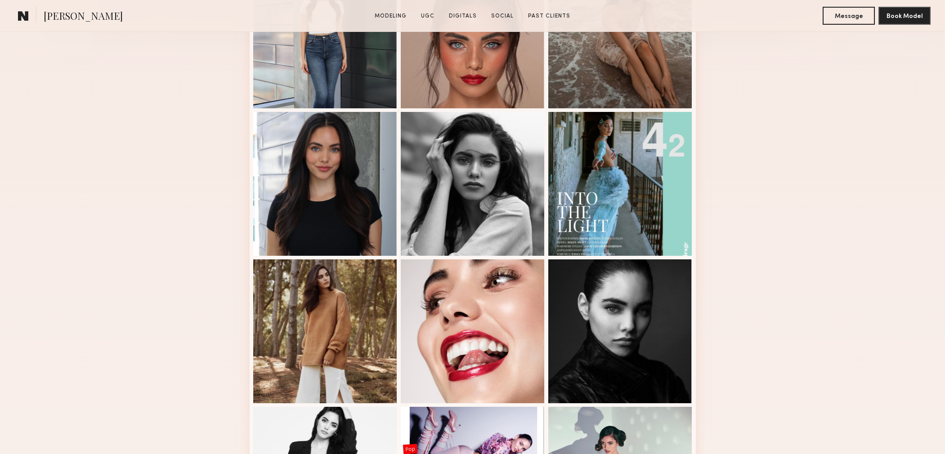
scroll to position [0, 0]
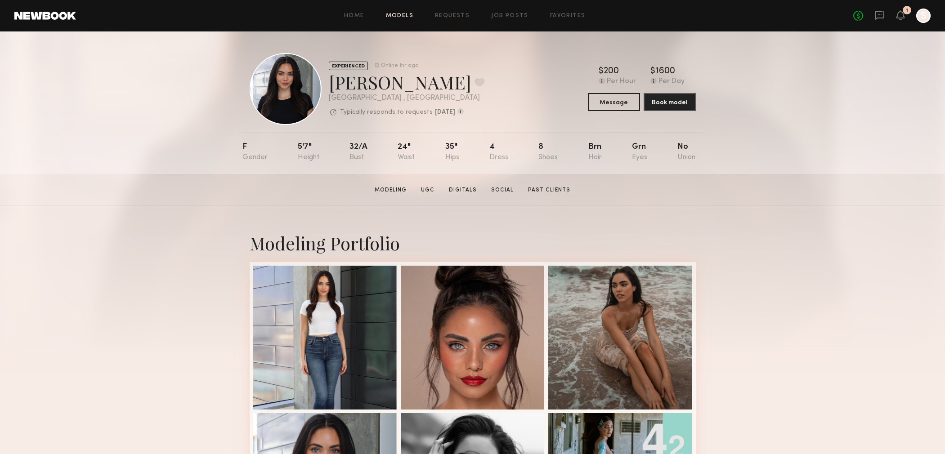
click at [398, 18] on link "Models" at bounding box center [399, 16] width 27 height 6
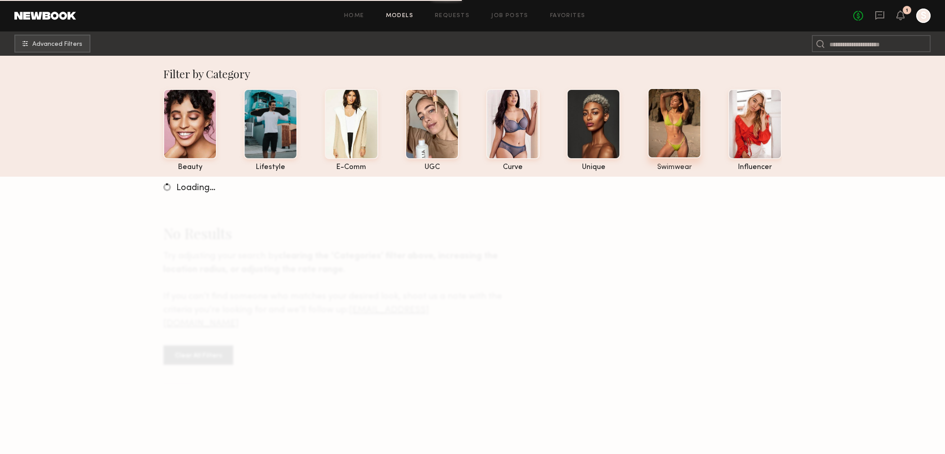
click at [685, 126] on div at bounding box center [675, 123] width 54 height 70
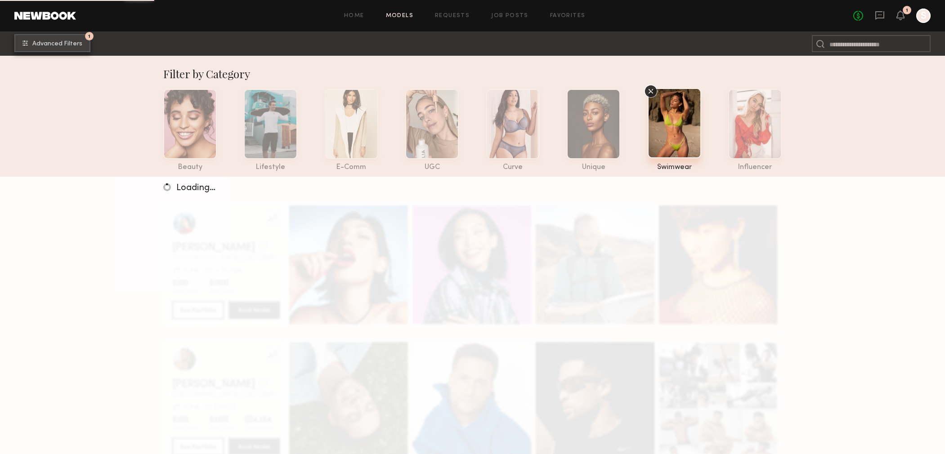
click at [67, 42] on span "Advanced Filters" at bounding box center [57, 44] width 50 height 6
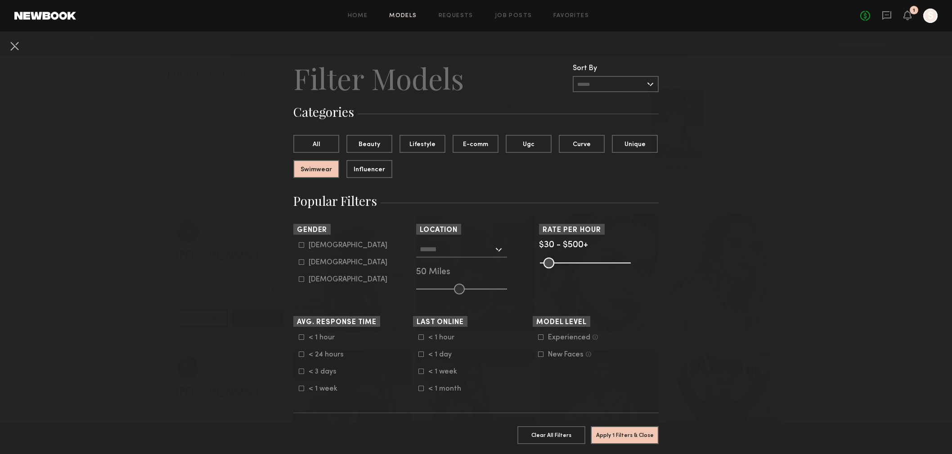
click at [312, 260] on div "Female" at bounding box center [347, 262] width 79 height 5
type input "**"
click at [367, 176] on button "Influencer" at bounding box center [369, 169] width 46 height 18
click at [637, 433] on button "Apply 2 Filters & Close" at bounding box center [624, 435] width 68 height 18
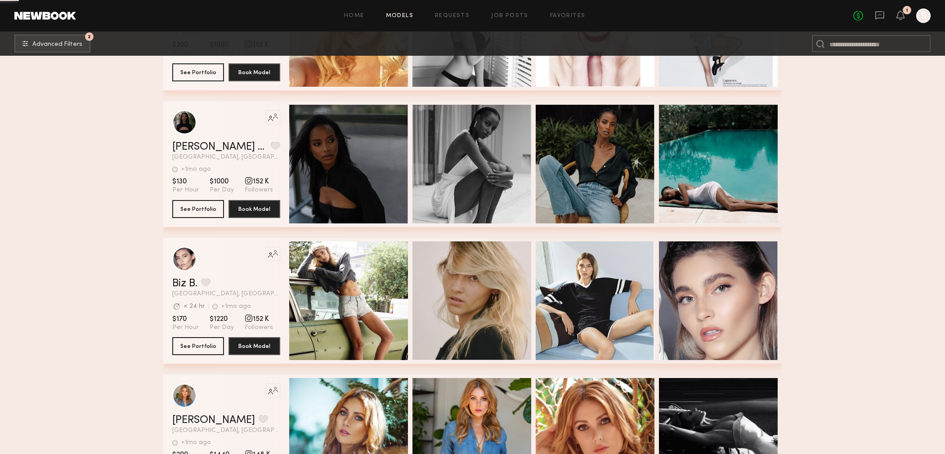
scroll to position [7884, 0]
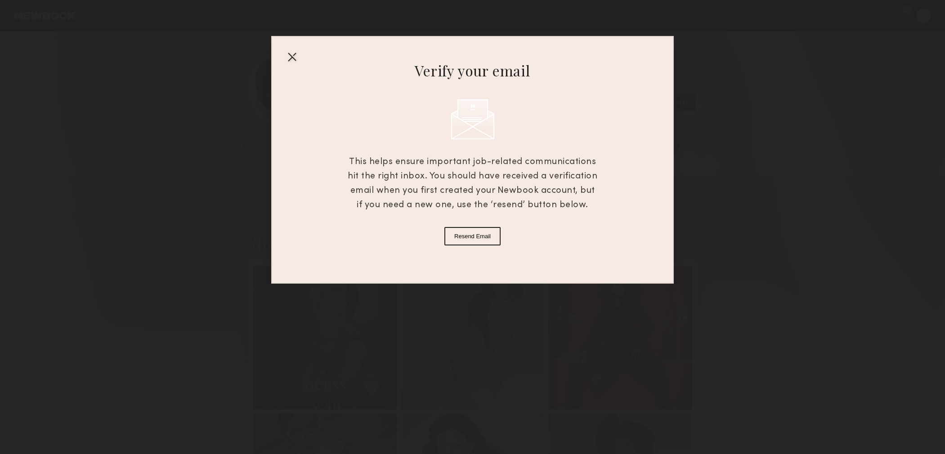
click at [294, 55] on div at bounding box center [292, 56] width 14 height 14
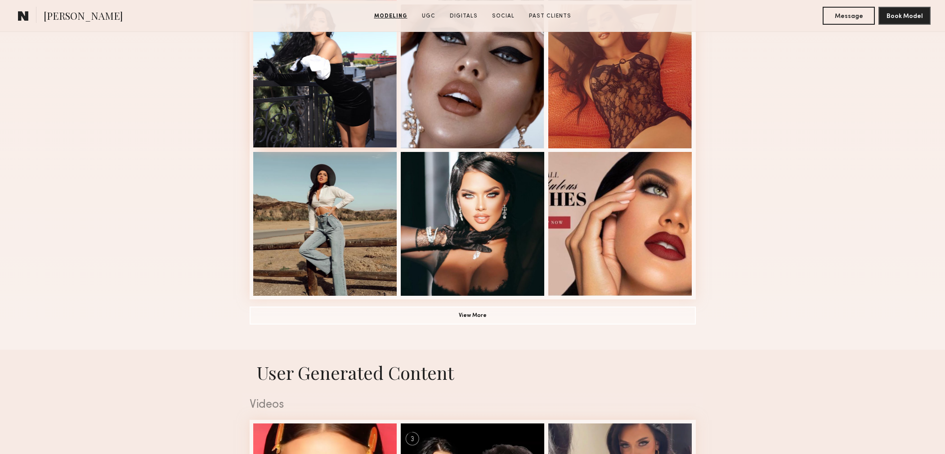
scroll to position [576, 0]
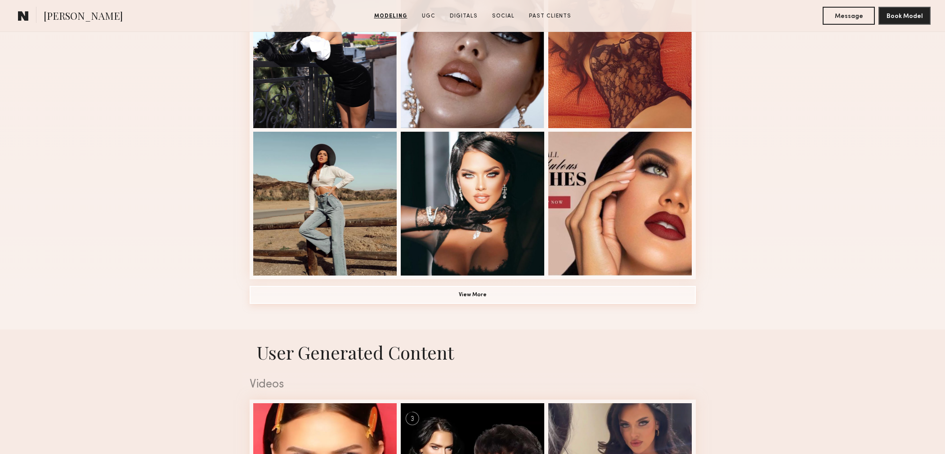
click at [466, 298] on button "View More" at bounding box center [473, 295] width 446 height 18
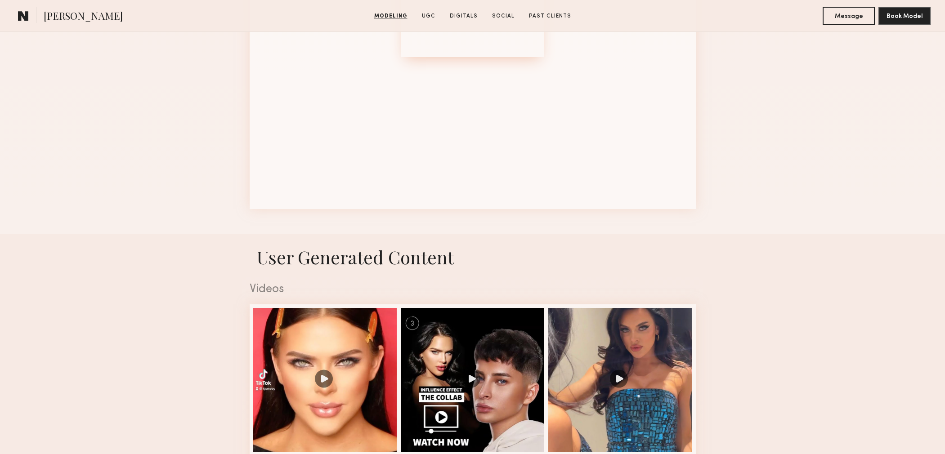
scroll to position [1098, 0]
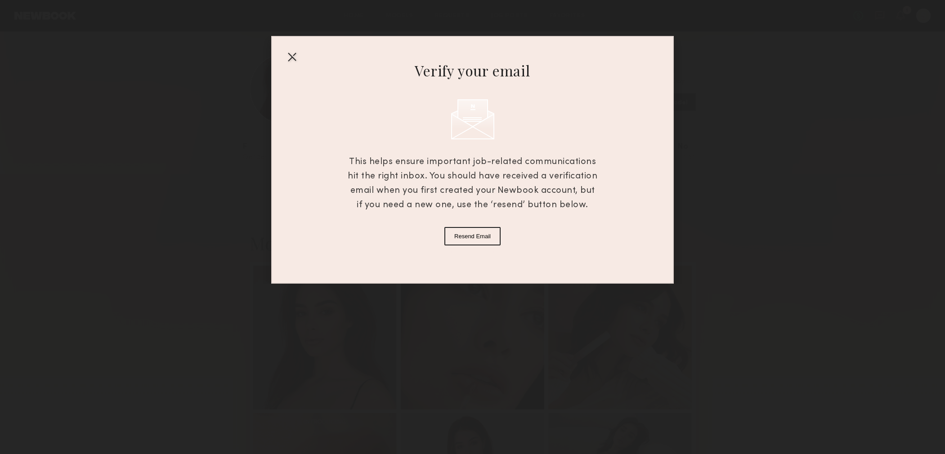
click at [295, 58] on div at bounding box center [292, 56] width 14 height 14
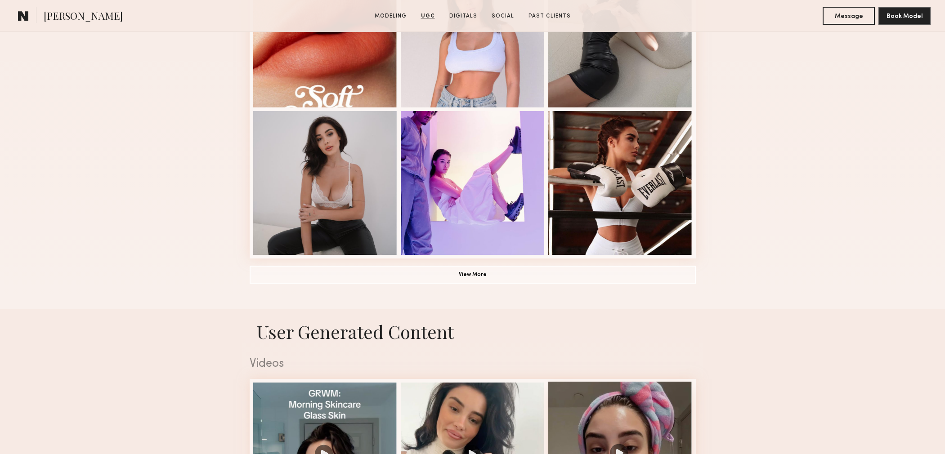
scroll to position [445, 0]
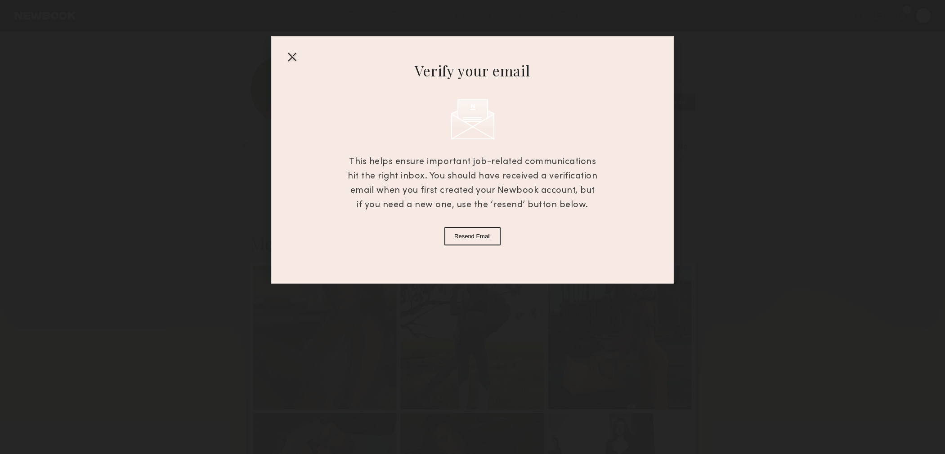
click at [292, 58] on div at bounding box center [292, 56] width 14 height 14
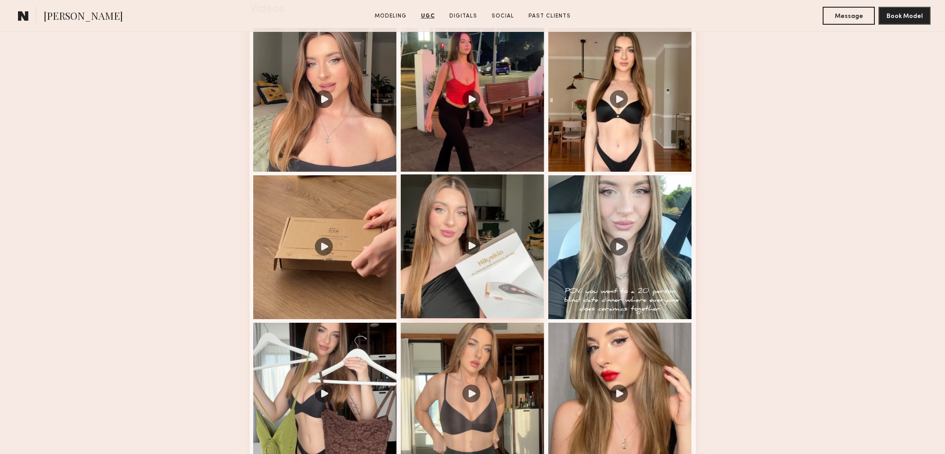
scroll to position [969, 0]
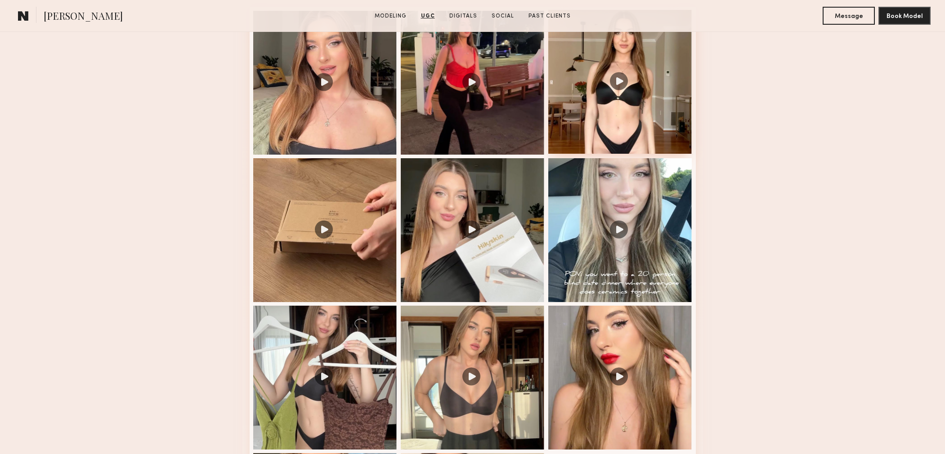
click at [613, 86] on div at bounding box center [620, 82] width 144 height 144
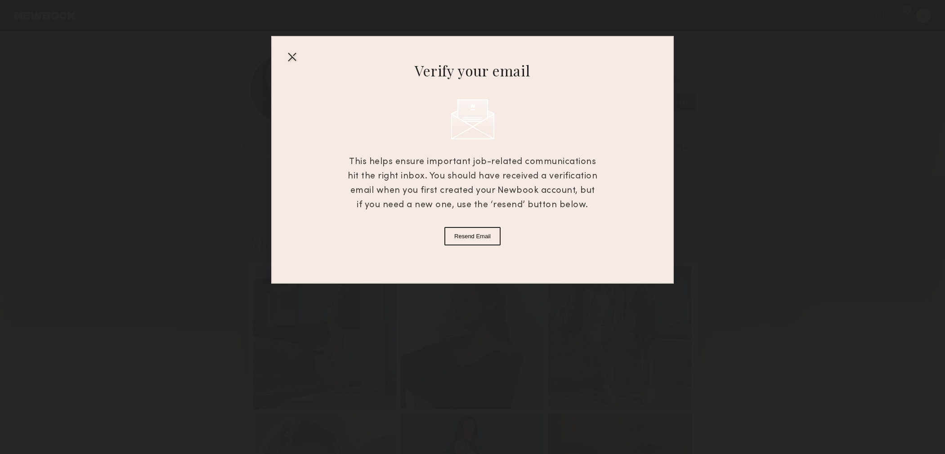
click at [291, 54] on div at bounding box center [292, 56] width 14 height 14
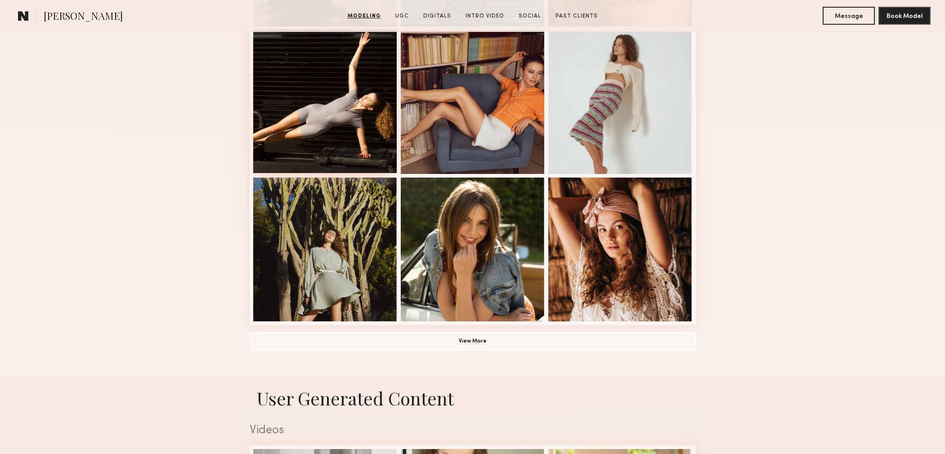
scroll to position [532, 0]
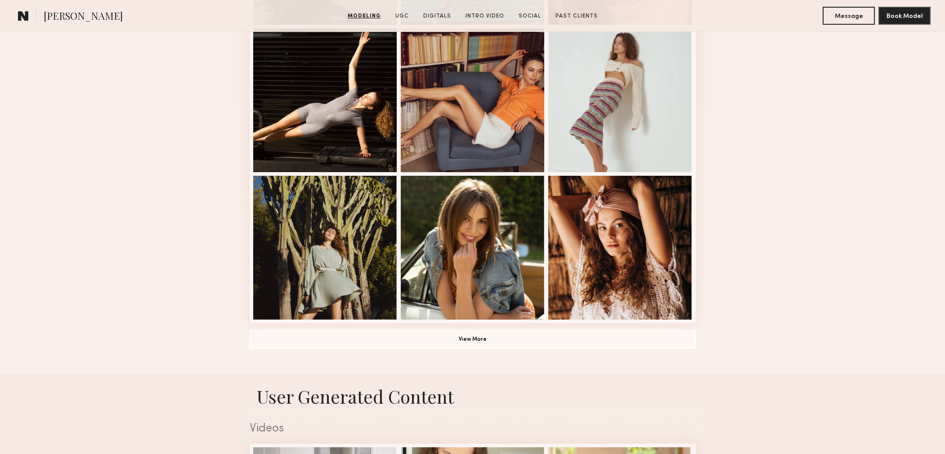
click at [406, 349] on div "Modeling Portfolio View More" at bounding box center [473, 24] width 446 height 700
click at [405, 338] on button "View More" at bounding box center [473, 339] width 446 height 18
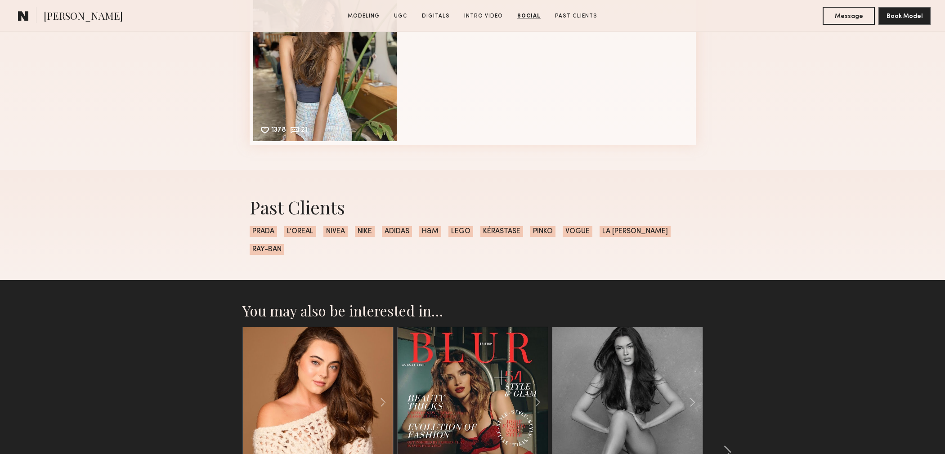
scroll to position [2834, 0]
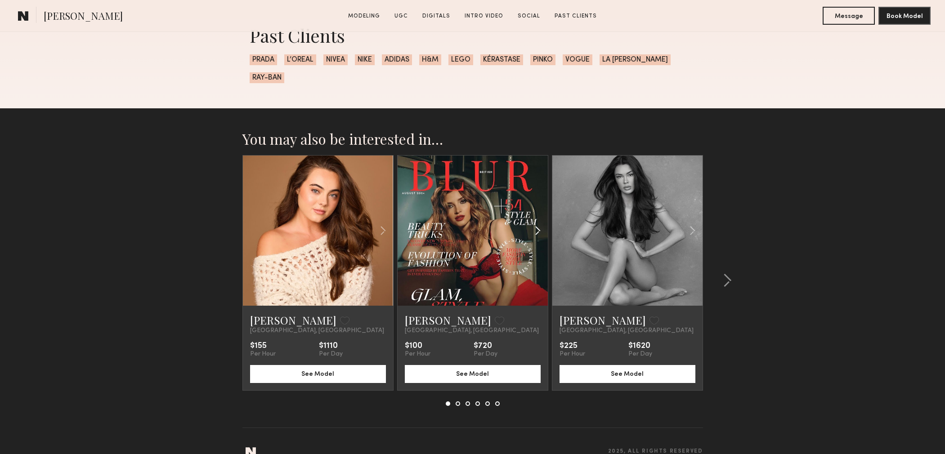
click at [505, 248] on div at bounding box center [522, 231] width 49 height 150
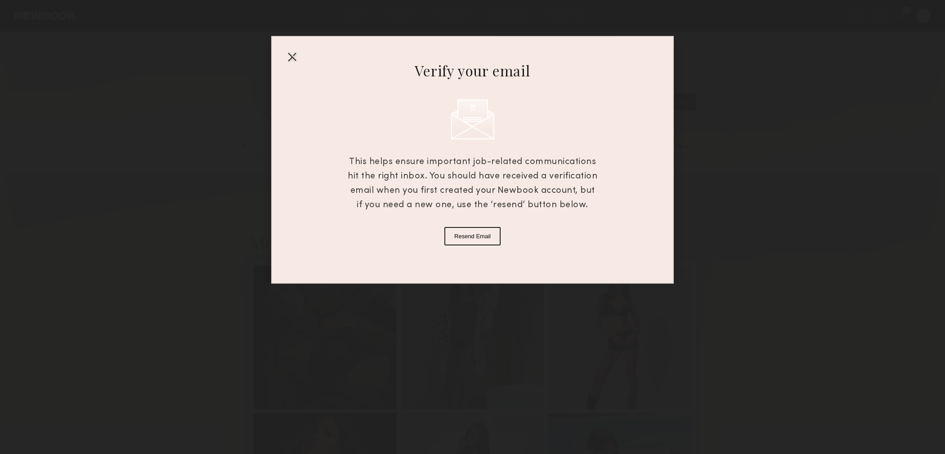
click at [291, 54] on div at bounding box center [292, 56] width 14 height 14
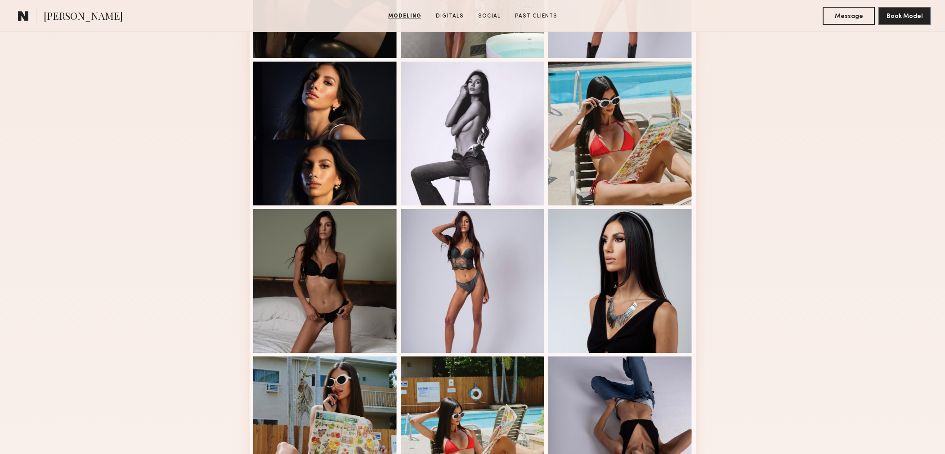
scroll to position [376, 0]
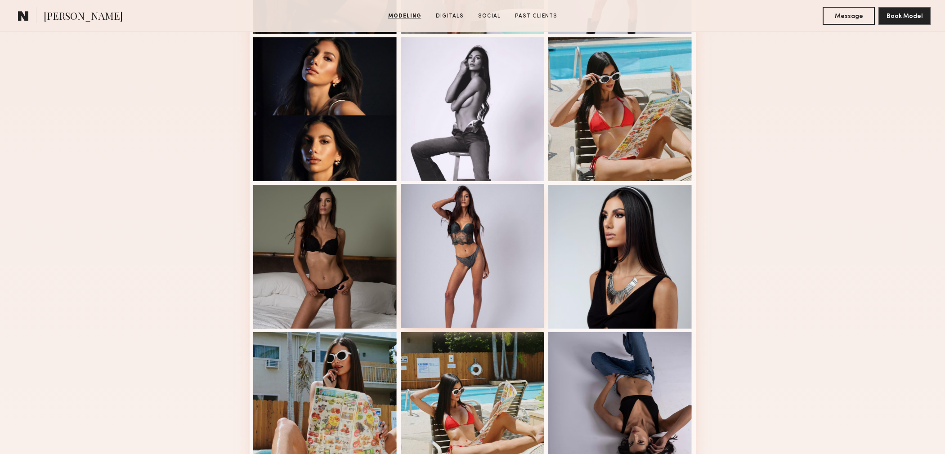
click at [475, 219] on div at bounding box center [473, 256] width 144 height 144
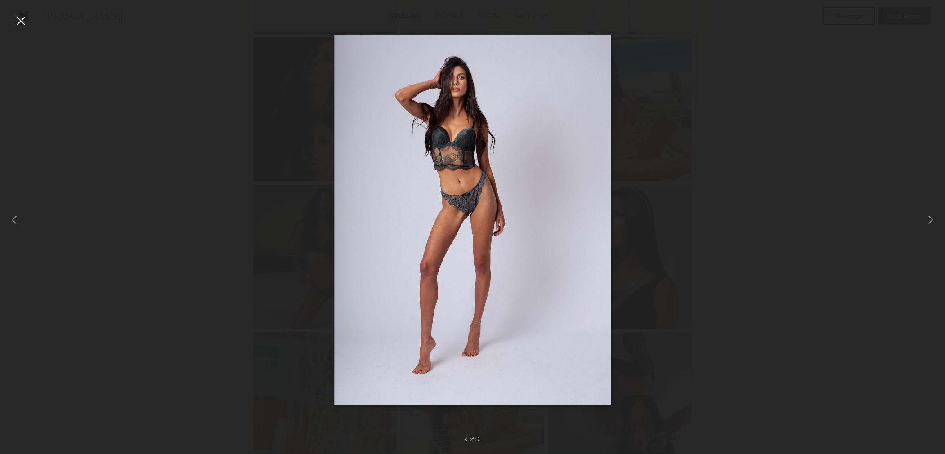
click at [288, 229] on div at bounding box center [472, 219] width 945 height 411
click at [24, 24] on div at bounding box center [20, 20] width 14 height 14
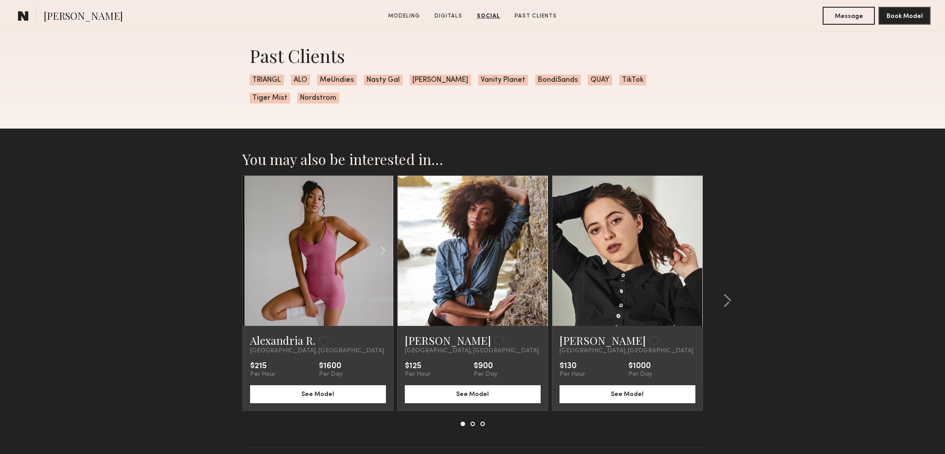
scroll to position [1719, 0]
